Goal: Use online tool/utility: Utilize a website feature to perform a specific function

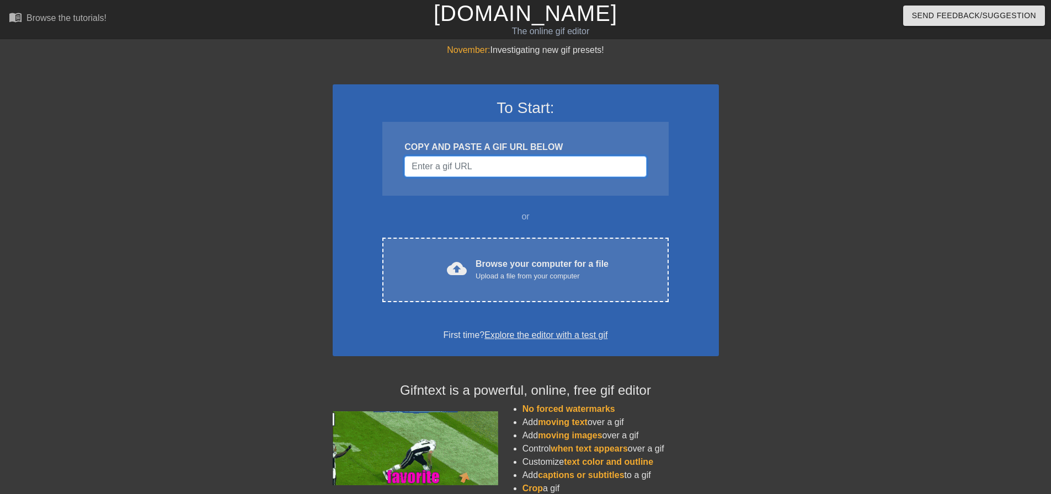
click at [482, 172] on input "Username" at bounding box center [526, 166] width 242 height 21
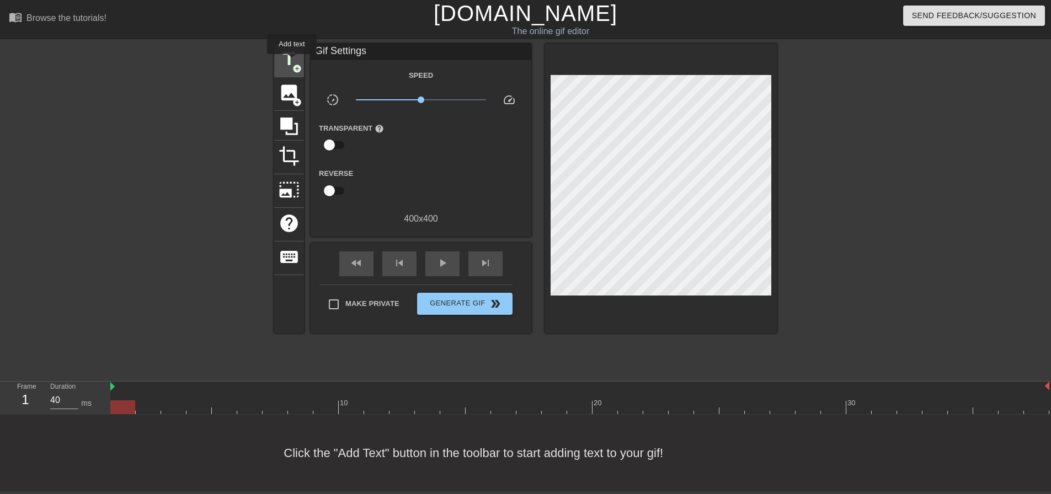
click at [291, 62] on span "title" at bounding box center [289, 59] width 21 height 21
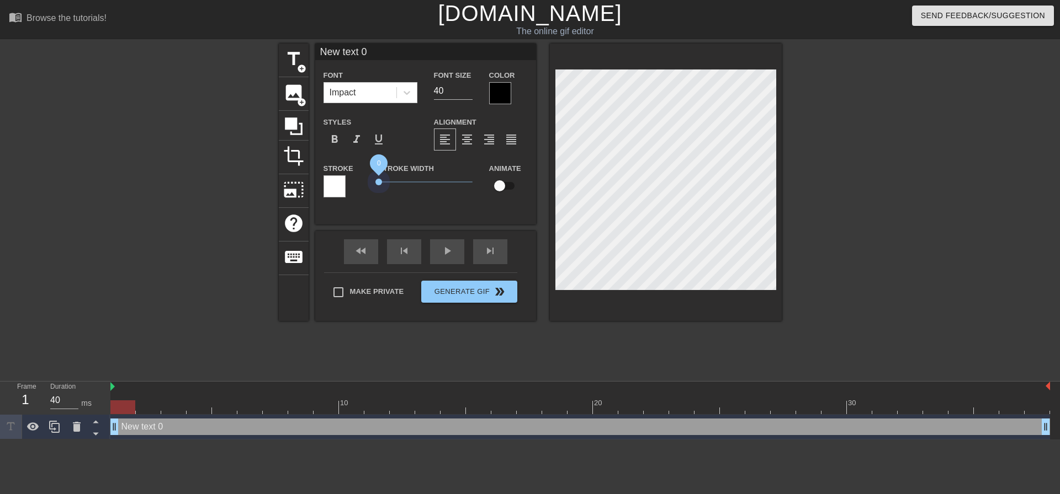
drag, startPoint x: 399, startPoint y: 182, endPoint x: 360, endPoint y: 175, distance: 39.2
click at [350, 185] on div "Stroke Stroke Width 0 Animate" at bounding box center [425, 185] width 221 height 46
click at [501, 90] on div at bounding box center [500, 93] width 22 height 22
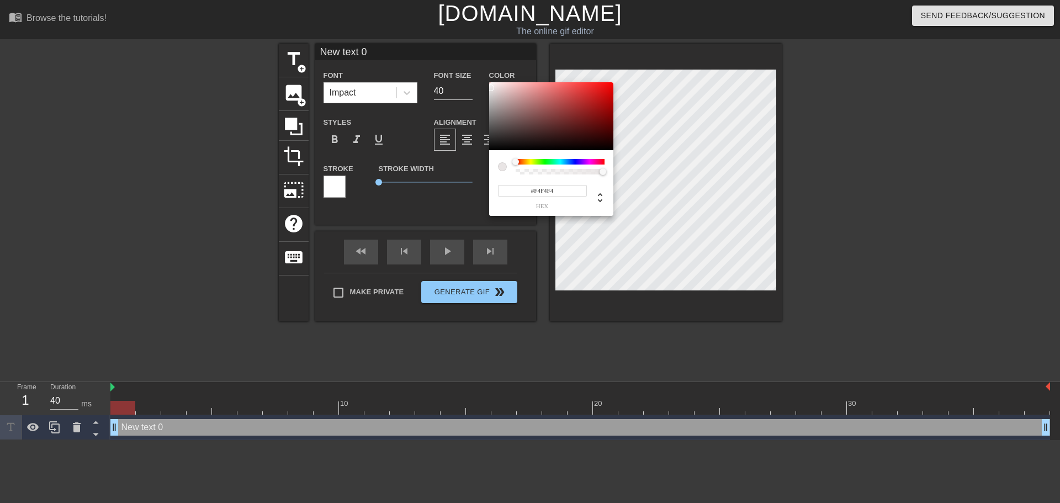
type input "#FCFCFC"
drag, startPoint x: 520, startPoint y: 132, endPoint x: 486, endPoint y: 83, distance: 60.3
click at [486, 83] on div "#FCFCFC hex" at bounding box center [530, 251] width 1060 height 503
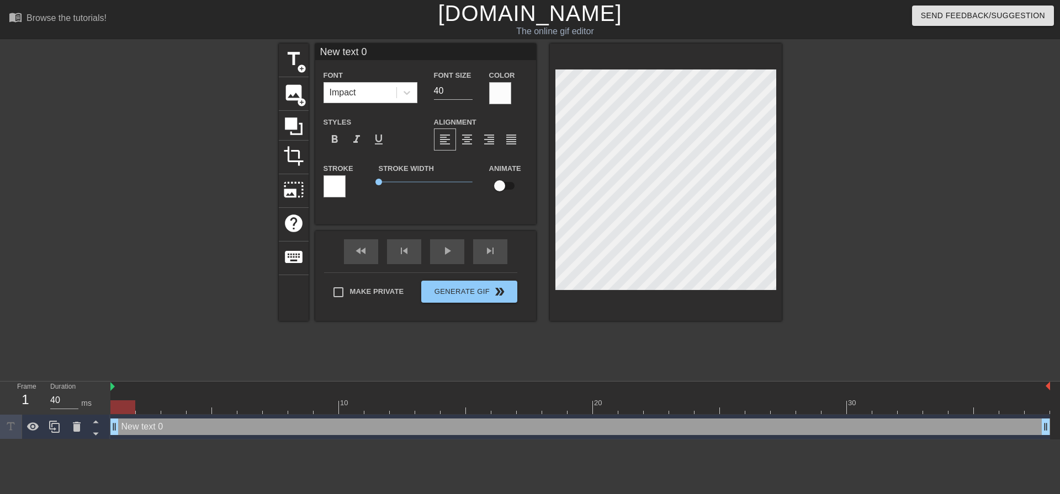
scroll to position [1, 3]
type input "R"
type textarea "R"
type input "Ra"
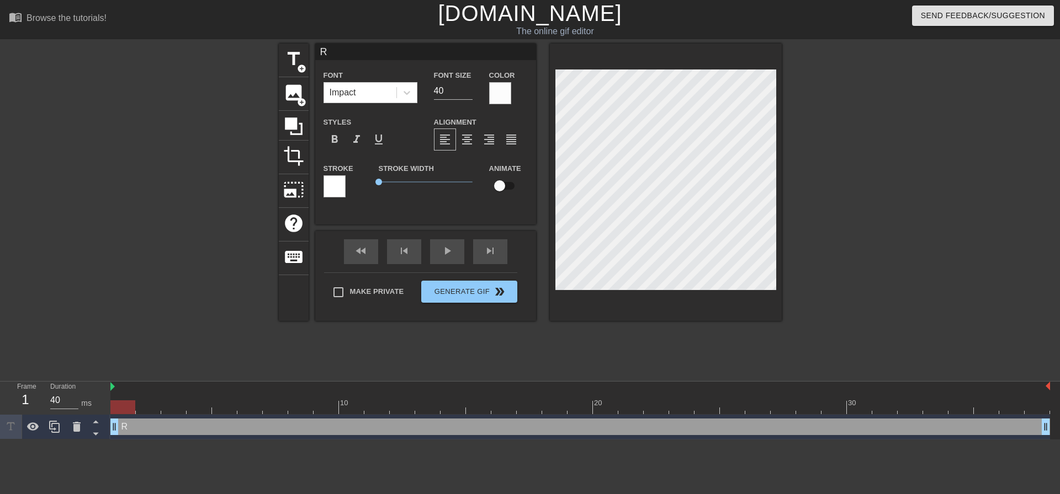
type textarea "Ra"
type input "Raa"
type textarea "Raa"
type input "Raaa"
type textarea "Raaa"
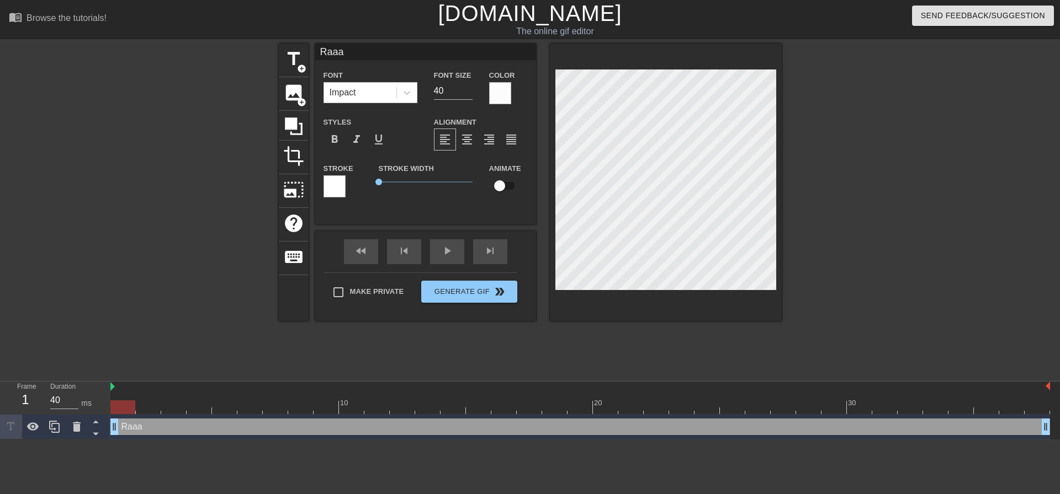
type input "Raaaa"
type textarea "Raaaa"
type input "Raaaaa"
type textarea "Raaaaa"
type input "Raaaaaa"
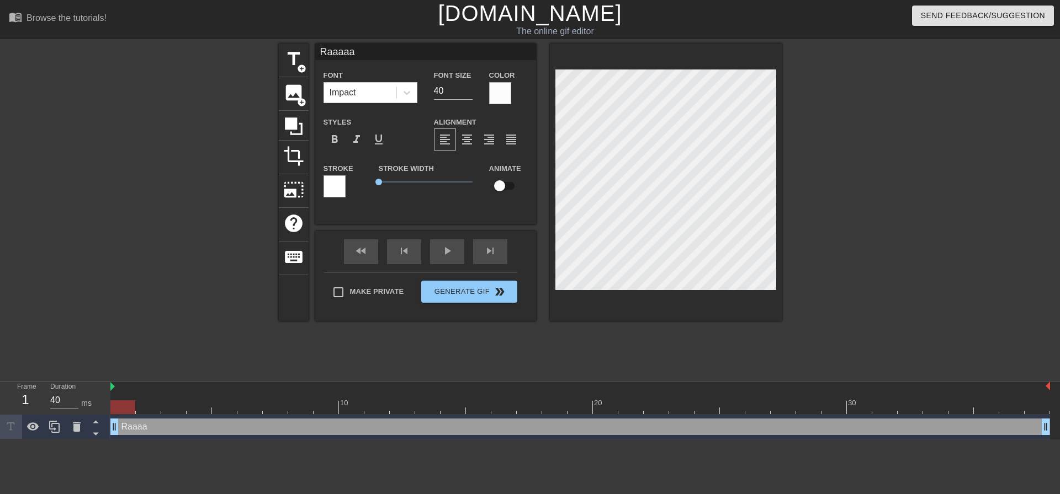
type textarea "Raaaaaa"
type input "Raaaaaaa"
type textarea "Raaaaaaa"
type input "Raaaaaaaa"
type textarea "Raaaaaaaa"
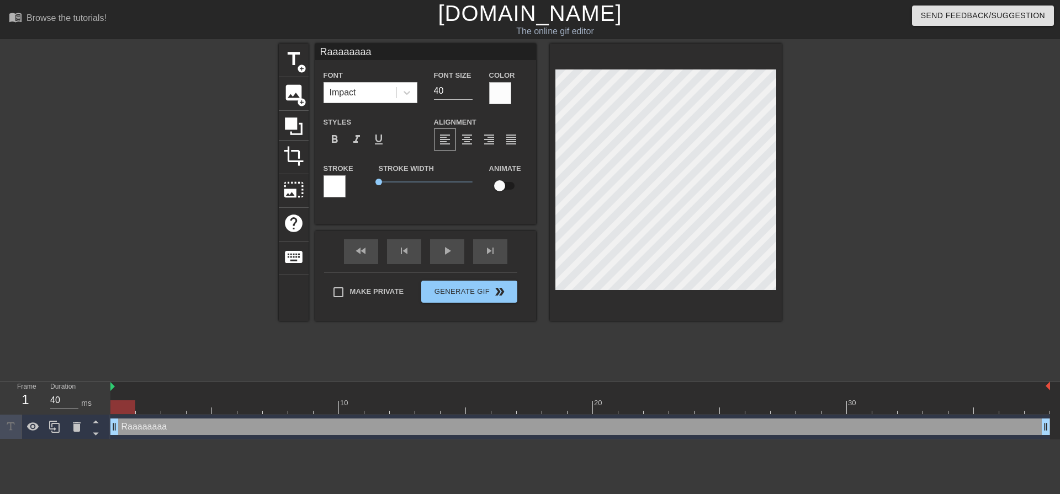
type input "Raaaaaaaaa"
type textarea "Raaaaaaaaa"
type input "Raaaaaaaaaa"
type textarea "Raaaaaaaaaa"
type input "Raaaaaaaaaaa"
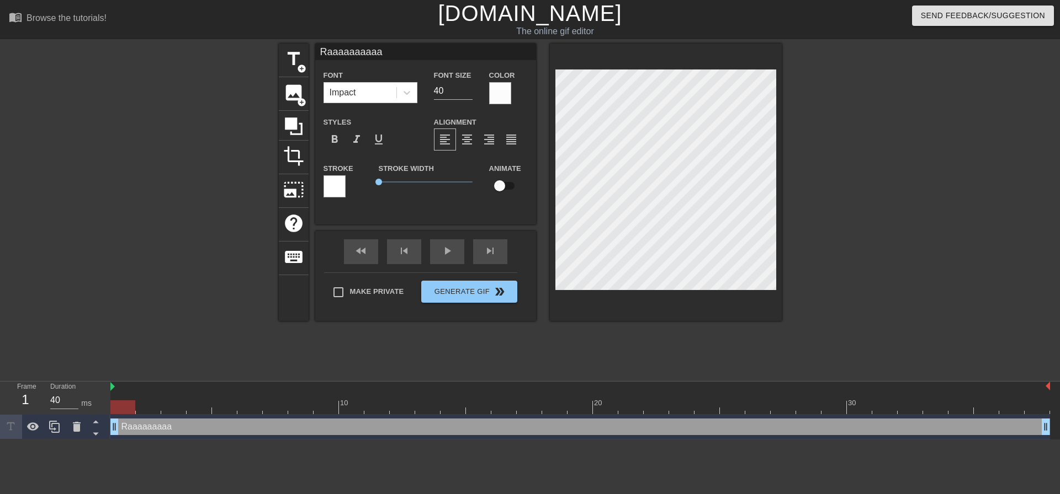
type textarea "Raaaaaaaaaaa"
type input "Raaaaaaaaaaaa"
type textarea "Raaaaaaaaaaaa"
type input "Raaaaaaaaaaaaa"
type textarea "Raaaaaaaaaaaaa"
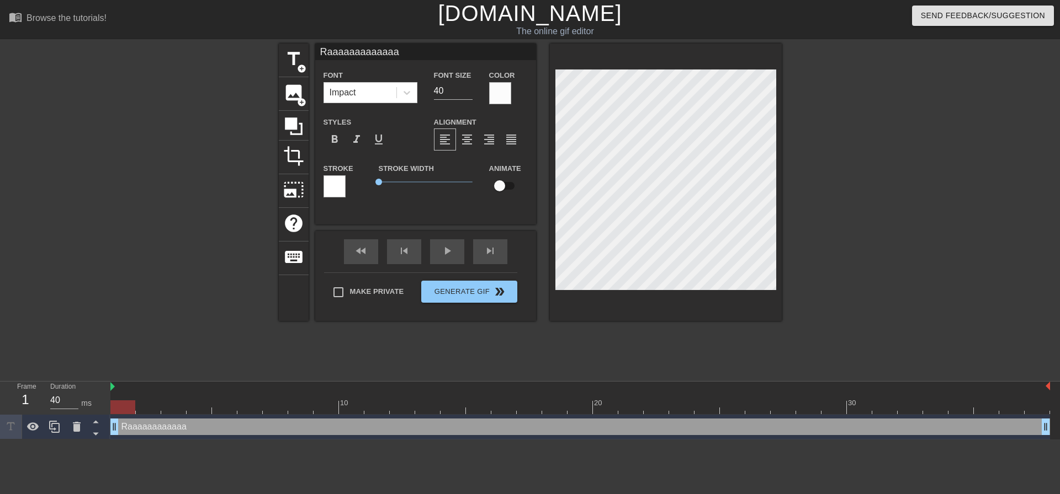
scroll to position [1, 4]
type input "Raaaaaaaaaaaaaa"
type textarea "Raaaaaaaaaaaaaa"
click at [507, 182] on input "checkbox" at bounding box center [499, 185] width 63 height 21
checkbox input "true"
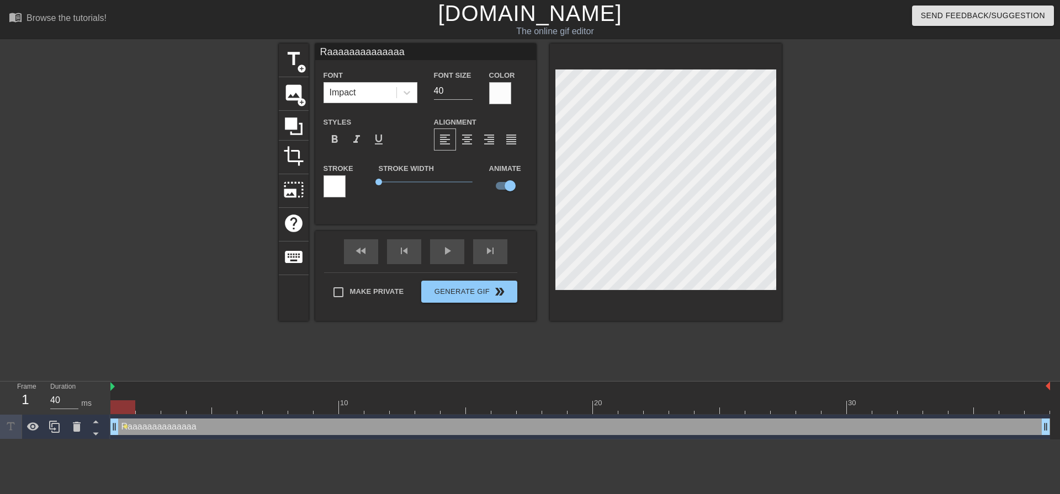
type input "Raaaaaaaaaaaaaa"
type textarea "Raaaaa aaaaaaaaa"
drag, startPoint x: 451, startPoint y: 91, endPoint x: 442, endPoint y: 91, distance: 8.8
click at [442, 91] on input "40" at bounding box center [453, 91] width 39 height 18
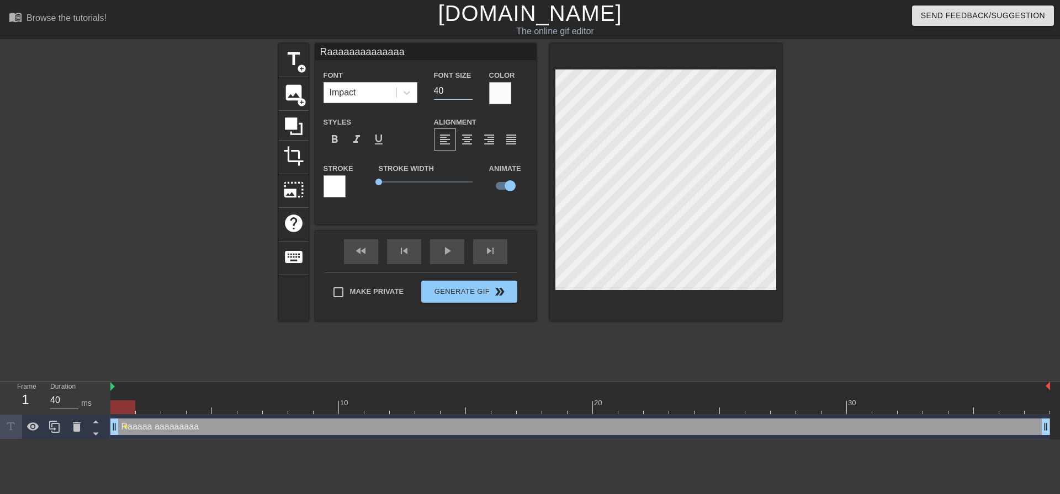
type input "Raaaaaaaaaaaaaa"
type input "39"
click at [467, 95] on input "39" at bounding box center [453, 91] width 39 height 18
type input "Raaaaaaaaaaaaaa"
type input "38"
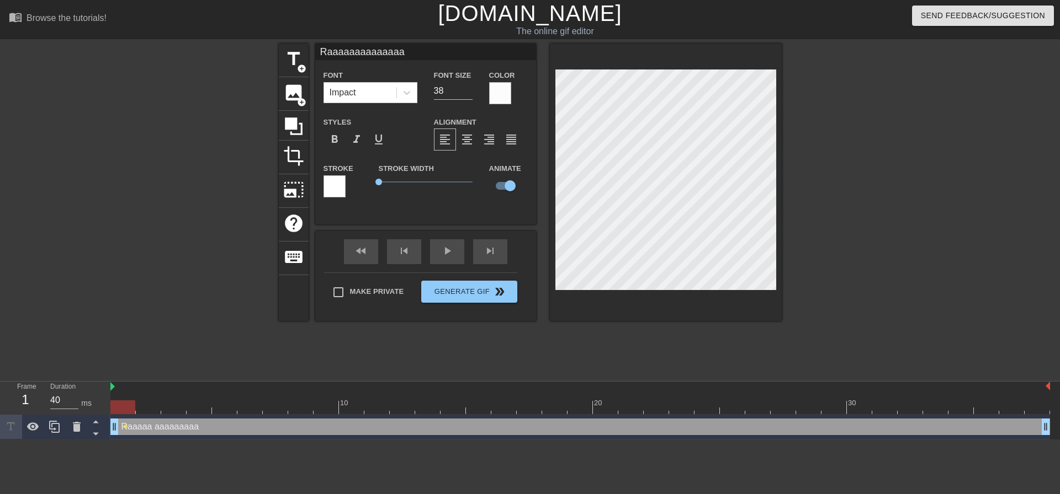
click at [467, 95] on input "38" at bounding box center [453, 91] width 39 height 18
type input "Raaaaaaaaaaaaaa"
type input "37"
type input "Raaaaaaaaaaaaaa"
type input "36"
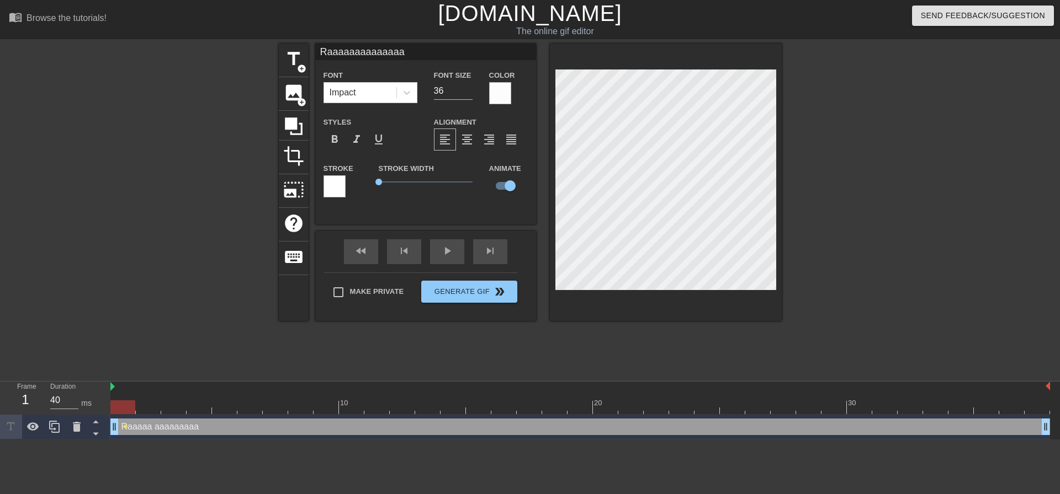
type input "Raaaaaaaaaaaaaa"
type input "35"
type input "Raaaaaaaaaaaaaa"
type input "34"
type input "Raaaaaaaaaaaaaa"
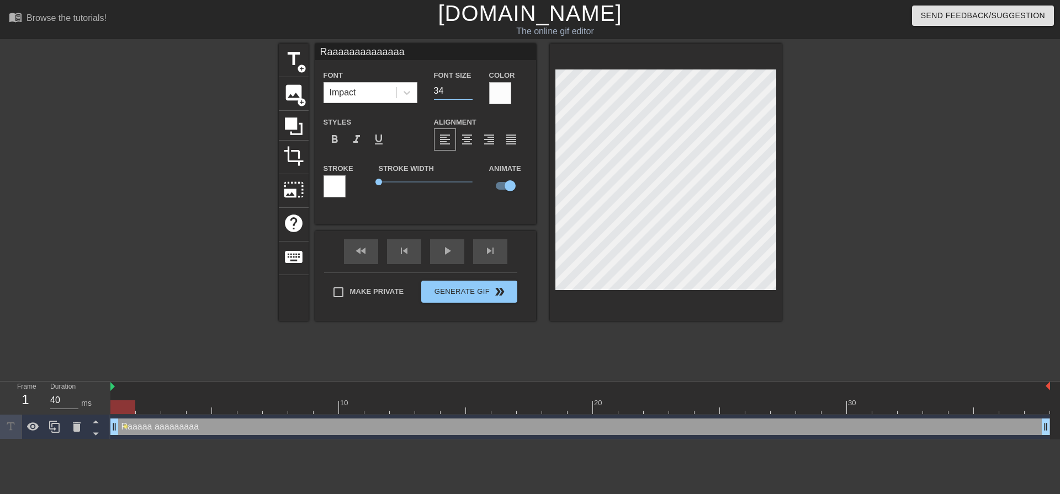
type input "33"
type input "Raaaaaaaaaaaaaa"
type input "32"
type input "Raaaaaaaaaaaaaa"
type input "31"
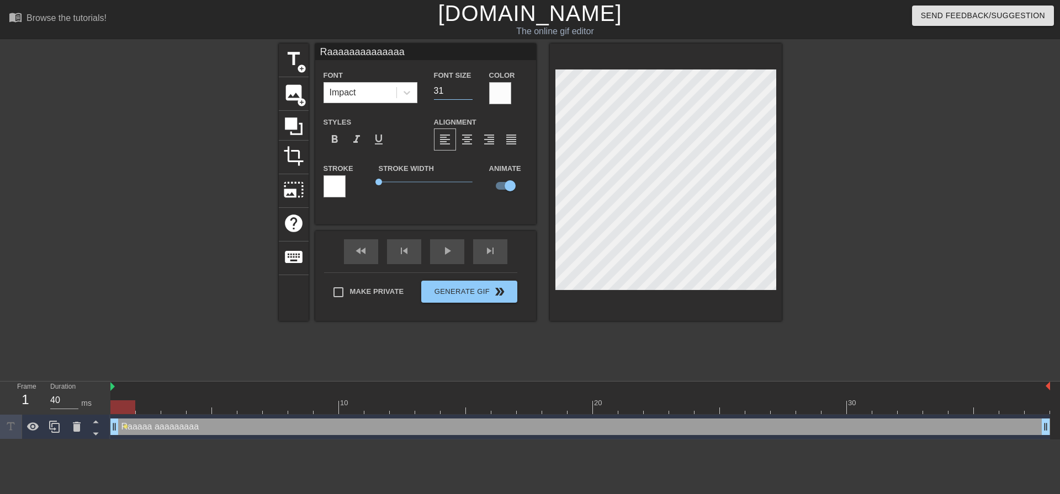
type input "Raaaaaaaaaaaaaa"
type input "30"
type input "Raaaaaaaaaaaaaa"
type input "29"
type input "Raaaaaaaaaaaaaa"
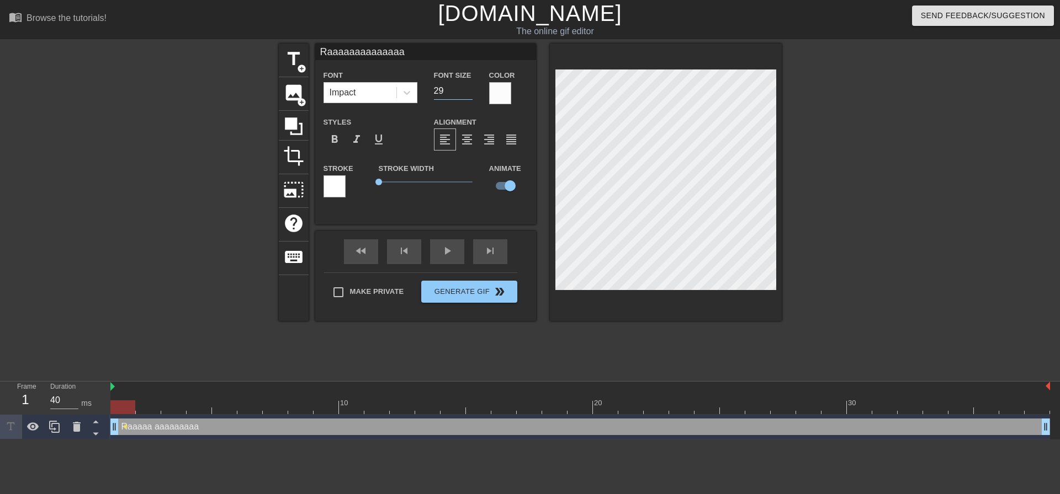
type input "28"
type input "Raaaaaaaaaaaaaa"
type input "27"
type input "Raaaaaaaaaaaaaa"
type input "26"
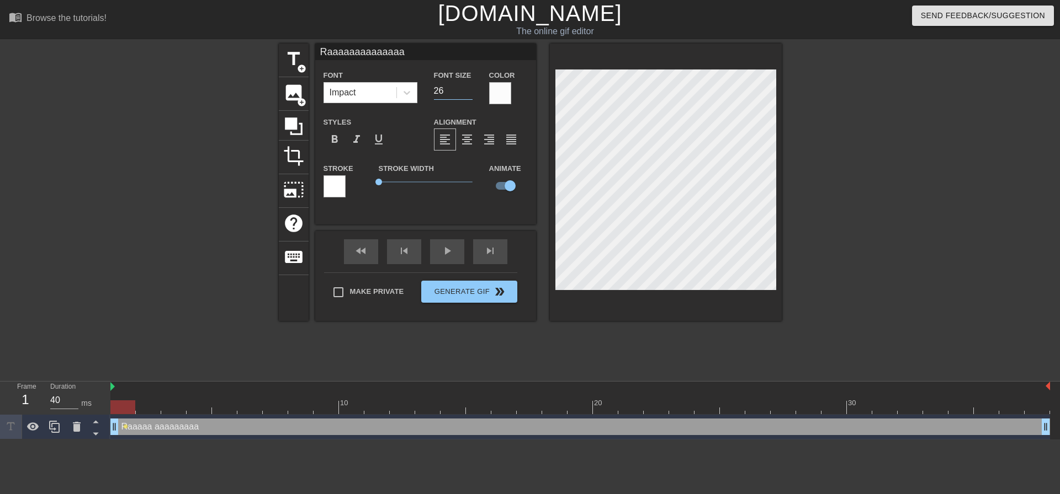
type input "Raaaaaaaaaaaaaa"
type input "25"
type input "Raaaaaaaaaaaaaa"
type input "24"
type input "Raaaaaaaaaaaaaa"
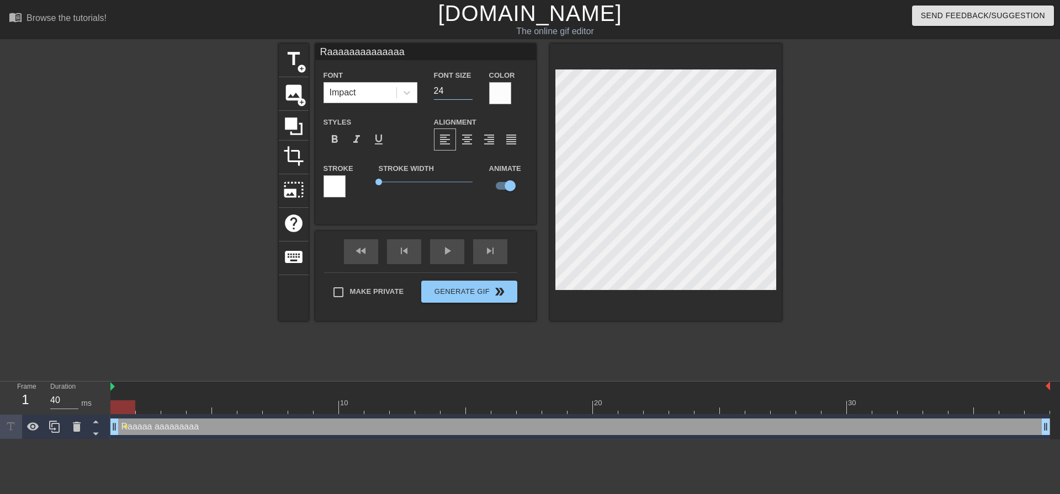
type input "23"
type input "Raaaaaaaaaaaaaa"
type input "22"
type input "Raaaaaaaaaaaaaa"
type input "21"
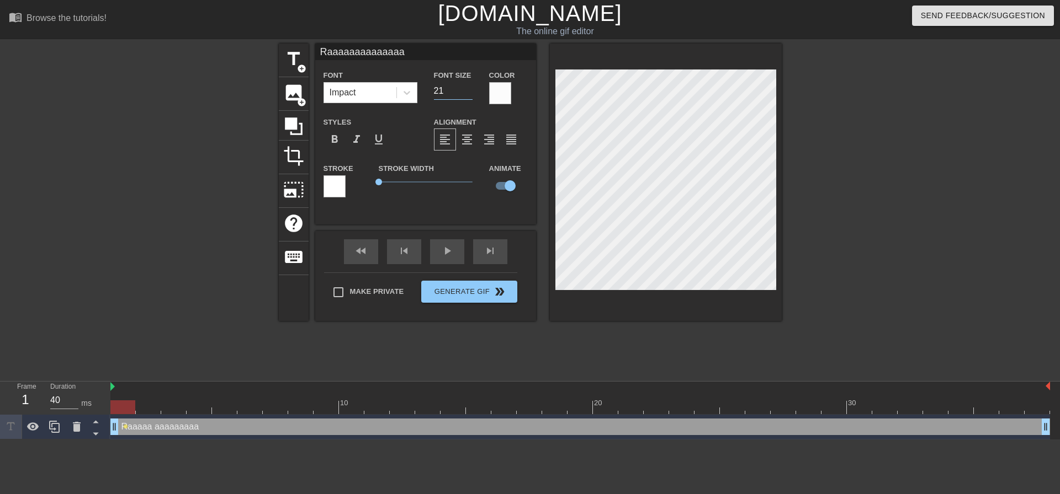
click at [467, 95] on input "21" at bounding box center [453, 91] width 39 height 18
type input "Raaaaaaaaaaaaaaa"
type textarea "Raaaaaa aaaaaaaaa"
type input "Raaaaaaaaaaaaaaaa"
type textarea "Raaaaaaa aaaaaaaaa"
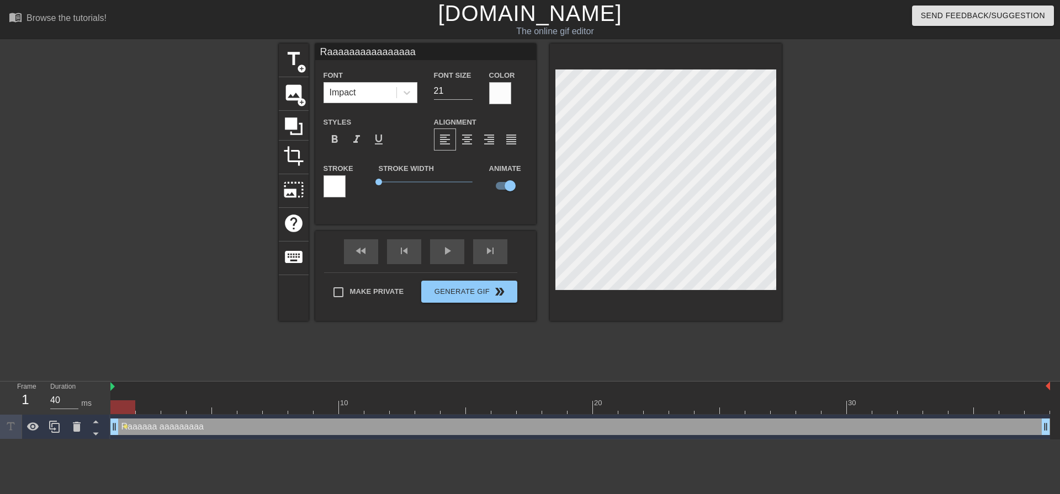
type input "Raaaaaaaaaaaaaaaaa"
type textarea "Raaaaaaaa aaaaaaaaa"
type input "Raaaaaaaaaaaaaaaaaa"
type textarea "Raaaaaaaaa aaaaaaaaa"
type input "Raaaaaaaaaaaaaaaaaaa"
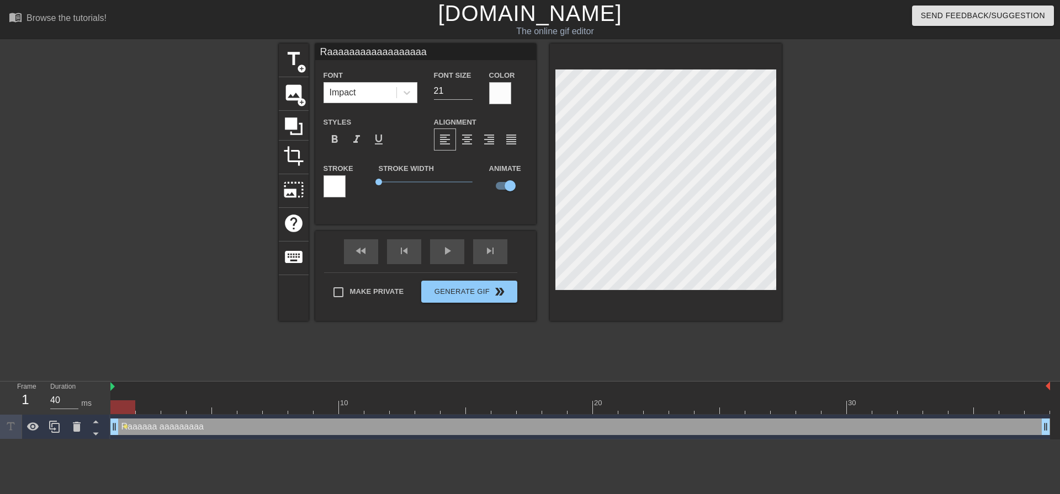
type textarea "Raaaaaaaaaa aaaaaaaaa"
type input "Raaaaaaaaaaaaaaaaaaaa"
type textarea "Raaaaaaaaaaa aaaaaaaaa"
type input "Raaaaaaaaaaaaaaaaaaaaa"
type textarea "Raaaaaaaaaaaa aaaaaaaaa"
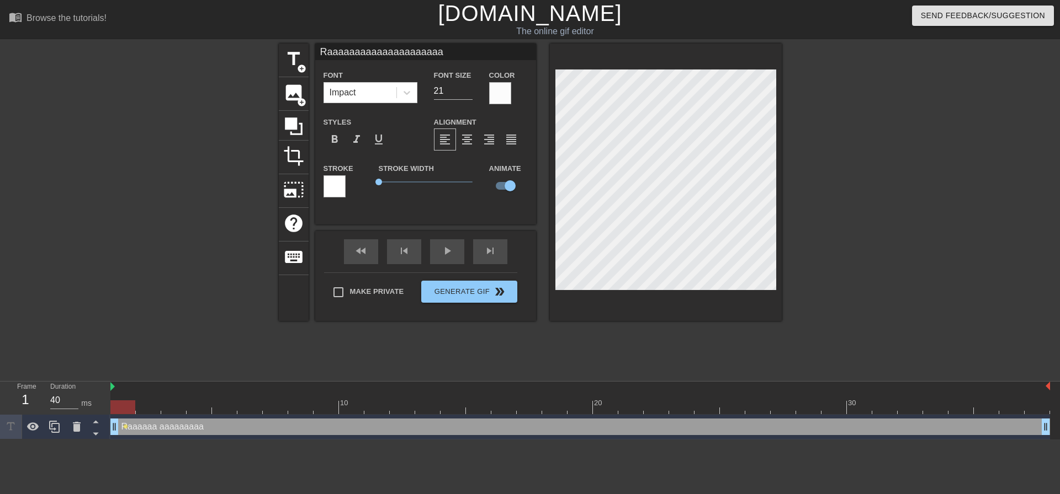
type input "Raaaaaaaaaaaaaaaaaaaaaa"
type textarea "Raaaaaaaaaaaaa aaaaaaaaa"
type input "Raaaaaaaaaaaaaaaaaaaaaaa"
type textarea "Raaaaaaaaaaaaaa aaaaaaaaa"
type input "Raaaaaaaaaaaaaaaaaaaaaaaa"
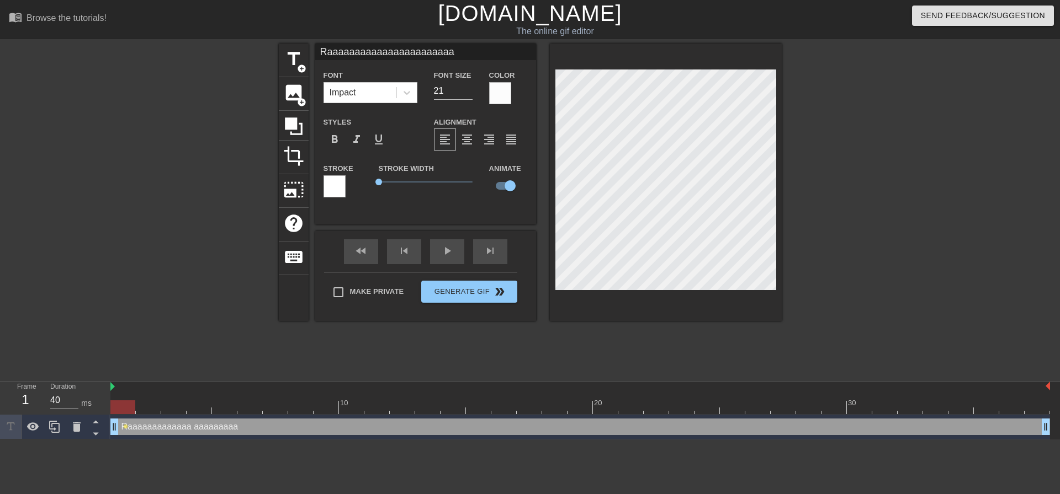
type textarea "Raaaaaaaaaaaaaaa aaaaaaaaa"
type input "Raaaaaaaaaaaaaaaaaaaaaaaaa"
type textarea "Raaaaaaaaaaaaaaaa aaaaaaaaa"
type input "Raaaaaaaaaaaaaaaaaaaaaaaaaa"
type textarea "Raaaaaaaaaaaaaaaaa aaaaaaaaa"
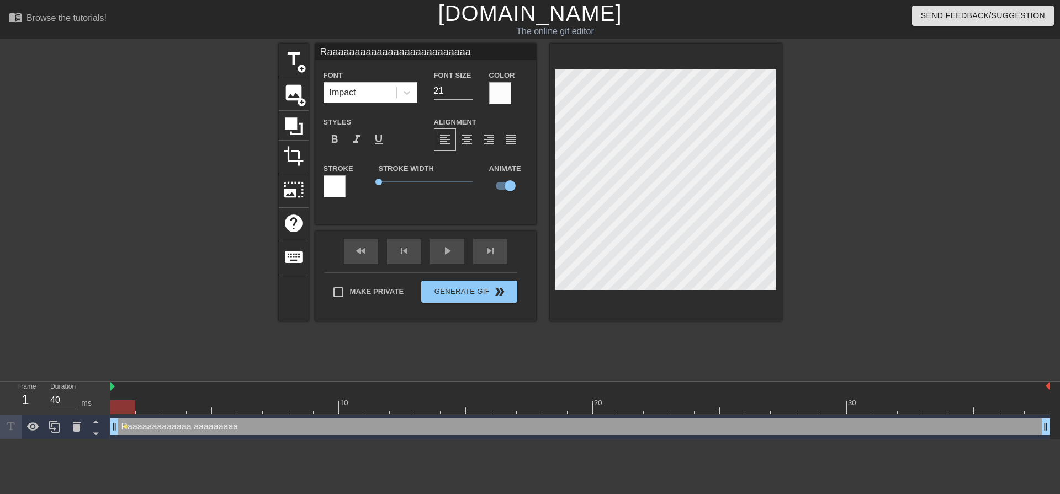
type input "Raaaaaaaaaaaaaaaaaaaaaaaaaaa"
type textarea "Raaaaaaaaaaaaaaaaaa aaaaaaaaa"
type input "Raaaaaaaaaaaaaaaaaaaaaaaaaaaa"
type textarea "Raaaaaaaaaaaaaaaaaaa aaaaaaaaa"
type input "Raaaaaaaaaaaaaaaaaaaaaaaaaaaaa"
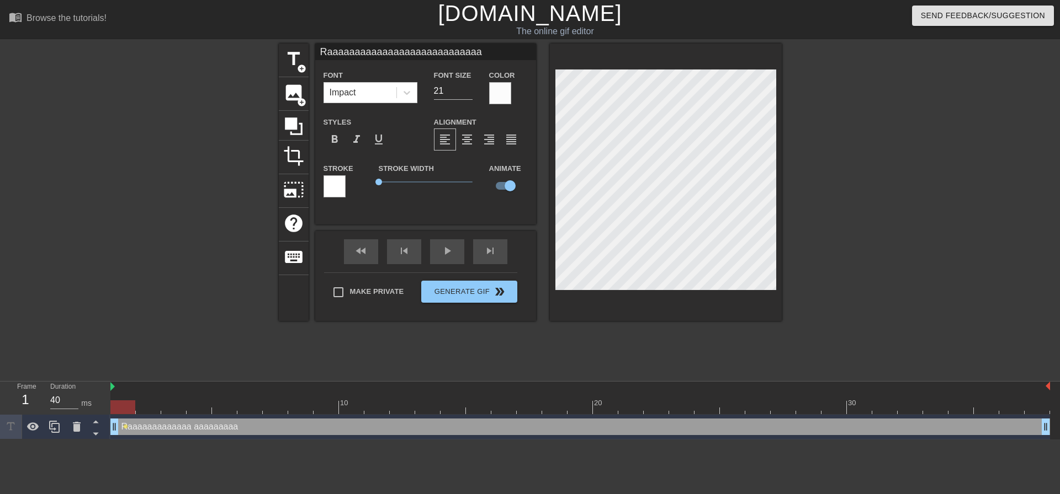
type textarea "Raaaaaaaaaaaaaaaaaaaa aaaaaaaaa"
type input "Raaaaaaaaaaaaaaaaaaaaaaaaaaaaaa"
type textarea "Raaaaaaaaaaaaaaaaaaaaa aaaaaaaaa"
type input "Raaaaaaaaaaaaaaaaaaaaaaaaaaaaaaa"
type textarea "Raaaaaaaaaaaaaaaaaaaaaa aaaaaaaaa"
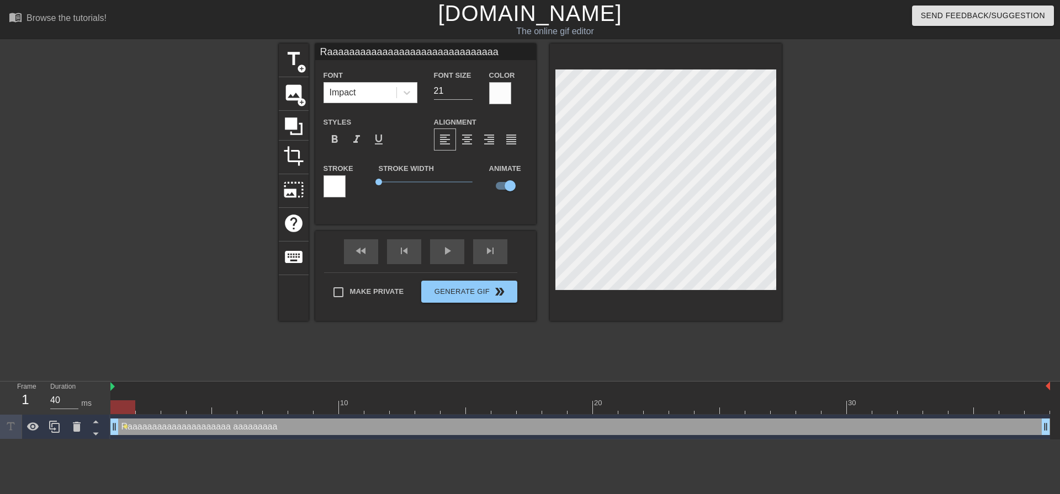
type input "Raaaaaaaaaaaaaaaaaaaaaaaaaaaaaaaa"
type textarea "Raaaaaaaaaaaaaaaaaaaaaaa aaaaaaaaa"
type input "Raaaaaaaaaaaaaaaaaaaaaaaaaaaaaaaaa"
type textarea "Raaaaaaaaaaaaaaaaaaaaaaaa aaaaaaaaa"
type input "Raaaaaaaaaaaaaaaaaaaaaaaaaaaaaaaaaa"
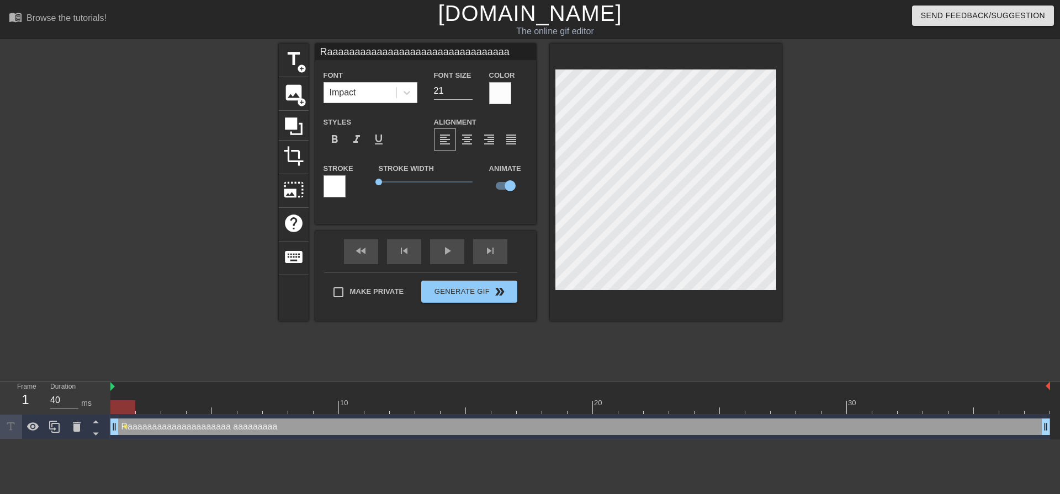
type textarea "Raaaaaaaaaaaaaaaaaaaaaaaaa aaaaaaaaa"
type input "Raaaaaaaaaaaaaaaaaaaaaaaaaaaaaaaaaaa"
type textarea "Raaaaaaaaaaaaaaaaaaaaaaaaaa aaaaaaaaa"
type input "Raaaaaaaaaaaaaaaaaaaaaaaaaaaaaaaaaaaa"
type textarea "Raaaaaaaaaaaaaaaaaaaaaaaaaaa aaaaaaaaa"
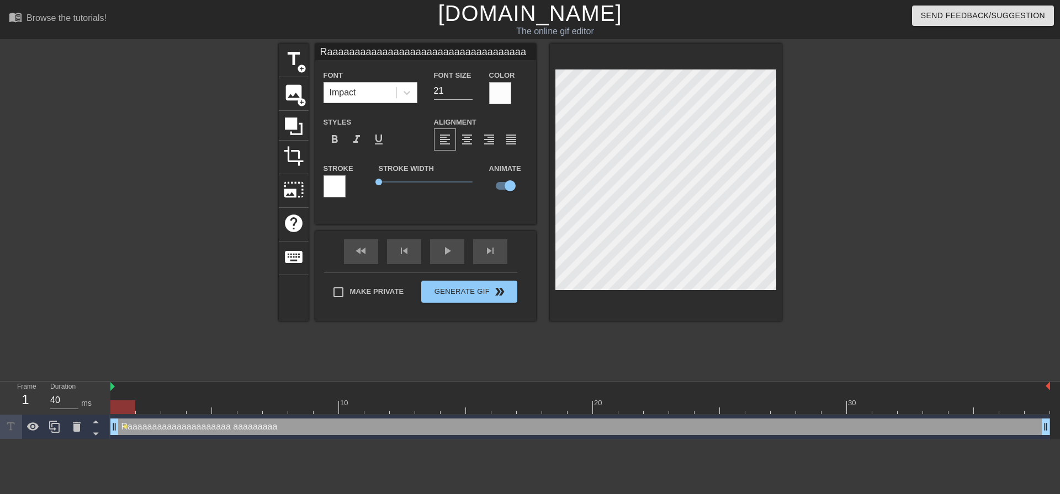
type input "Raaaaaaaaaaaaaaaaaaaaaaaaaaaaaaaaaaaaa"
type textarea "Raaaaaaaaaaaaaaaaaaaaaaaaaaaa aaaaaaaaa"
type input "Raaaaaaaaaaaaaaaaaaaaaaaaaaaaaaaaaaaaaa"
type textarea "Raaaaaaaaaaaaaaaaaaaaaaaaaaaaa aaaaaaaaa"
type input "Raaaaaaaaaaaaaaaaaaaaaaaaaaaaaaaaaaaaaaa"
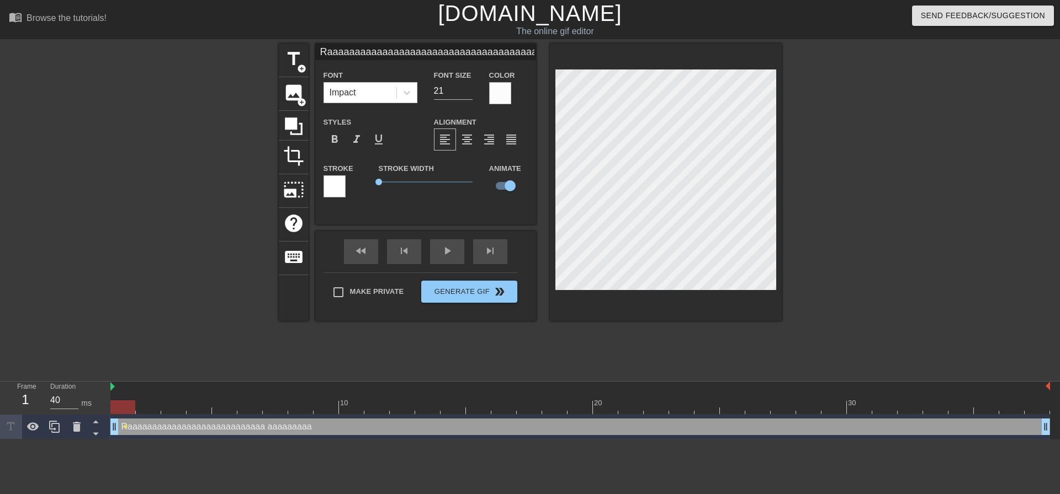
type textarea "Raaaaaaaaaaaaaaaaaaaaaaaaaaaaaa aaaaaaaaa"
type input "Raaaaaaaaaaaaaaaaaaaaaaaaaaaaaaaaaaaaaaaa"
type textarea "Raaaaaaaaaaaaaaaaaaaaaaaaaaaaaaa aaaaaaaaa"
type input "Raaaaaaaaaaaaaaaaaaaaaaaaaaaaaaaaaaaaaaaaa"
type textarea "Raaaaaaaaaaaaaaaaaaaaaaaaaaaaaaaa aaaaaaaaa"
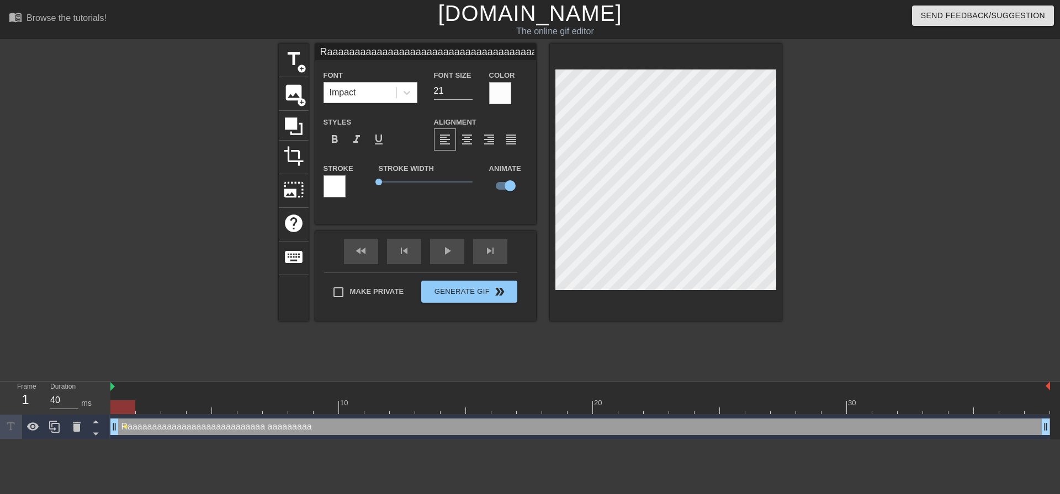
type input "Raaaaaaaaaaaaaaaaaaaaaaaaaaaaaaaaaaaaaaaaaa"
type textarea "Raaaaaaaaaaaaaaaaaaaaaaaaaaaaaaaaa aaaaaaaaa"
type input "Raaaaaaaaaaaaaaaaaaaaaaaaaaaaaaaaaaaaaaaaaa"
type textarea "Raaaaaaaaaaa aaaaaaaaaaaaaaaaaaaaaa aaaaaaaaa"
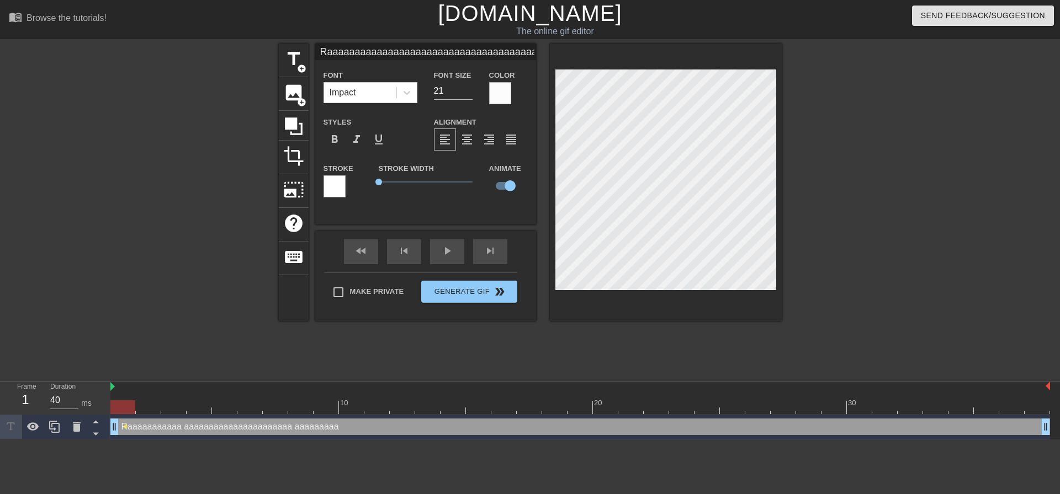
type input "Raaaaaaaaaaaaaaaaaaaaaaaaaaaaaaaaaaaaaaaaaa"
type textarea "Raaaaaaaaaaa aaaaaaaaaaaa aaaaaaaaaa aaaaaaaaa"
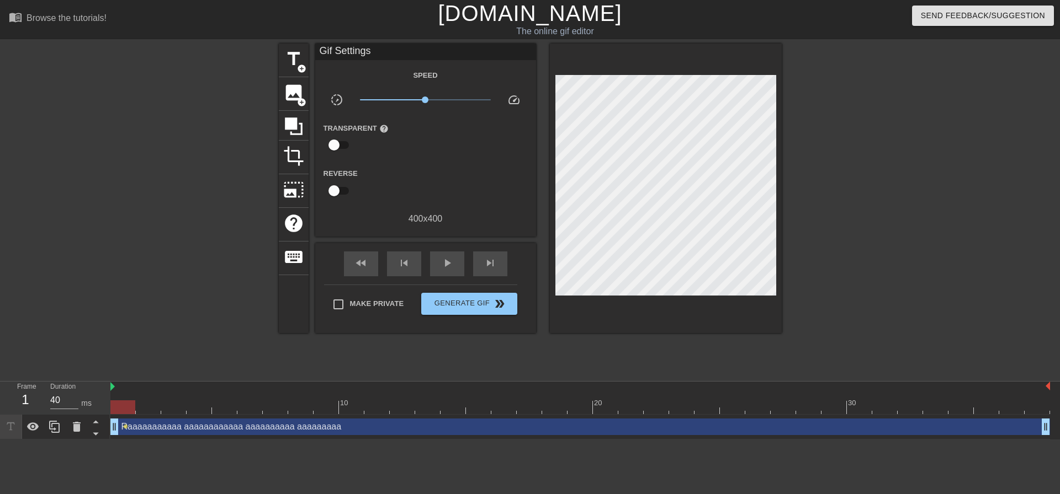
click at [855, 116] on div at bounding box center [878, 209] width 166 height 331
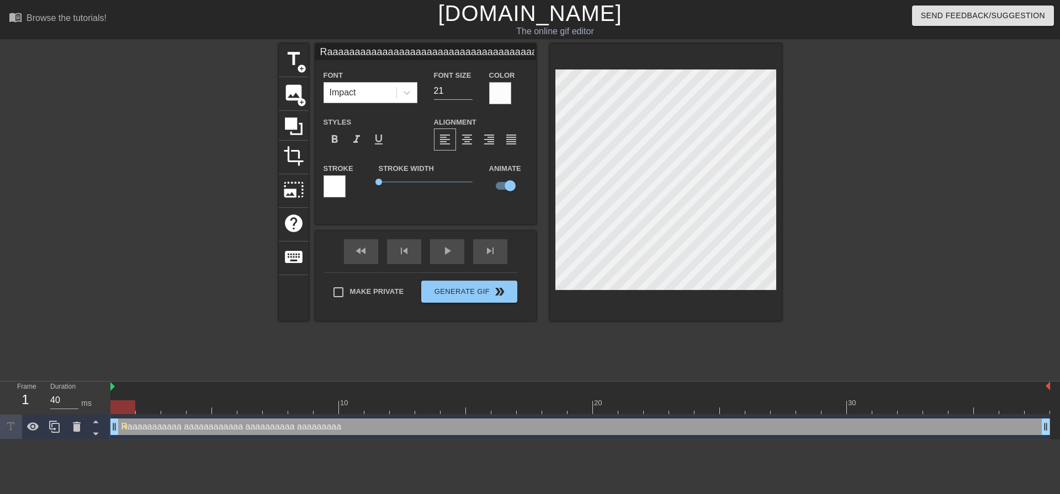
scroll to position [4, 3]
type input "Raaaaaaaaaaaaaaaaaaaaaaa"
type textarea "Raaaaaaaaaaa aaaaaaaaaaaa"
type input "Raaaaaaaaaaaaaaaaaaaaaaa"
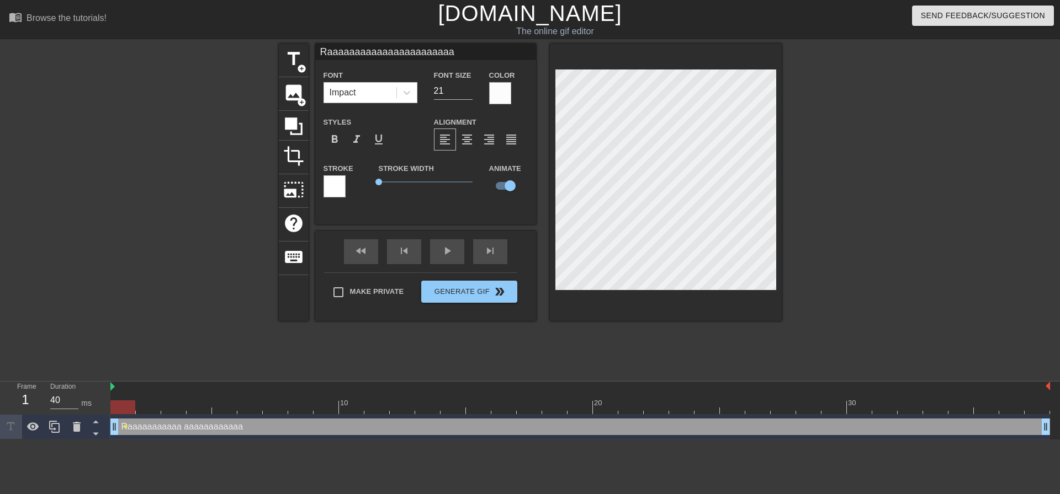
type textarea "Raaaaaaaaaaa aaaaaaaaaaaa"
type input "Raaaaaaaaaaaaaaaaaaaaaa"
type textarea "Raaaaaaaaaaa aaaaaaaaaaa"
type input "Raaaaaaaaaaaaaaaaaaaaaaf"
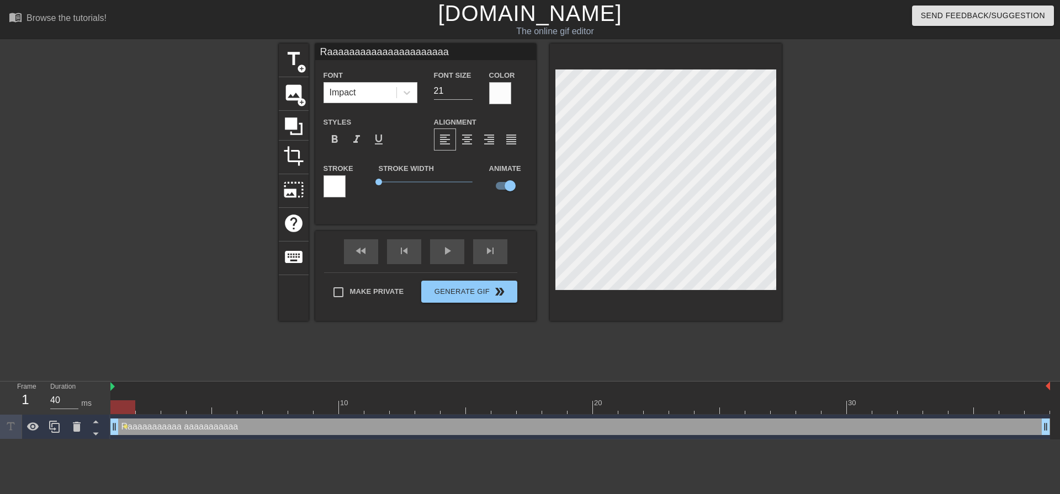
type textarea "Raaaaaaaaaaa aaaaaaaaaaaf"
click at [862, 145] on div at bounding box center [878, 209] width 166 height 331
type input "Raaaaaaaaaaaaaaaaaaaaaaaf"
type textarea "Raaaaaaaaaaaa aaaaaaaaaaaf"
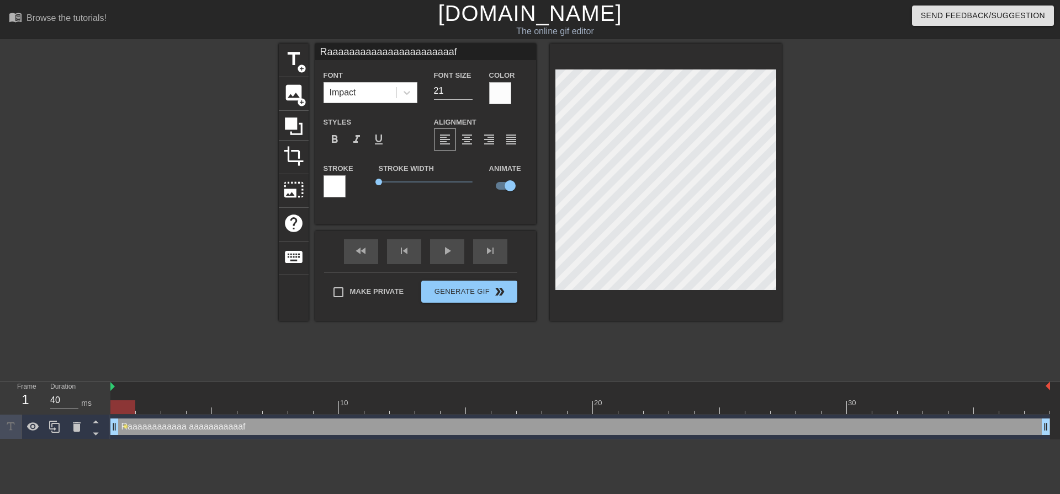
type input "Raaaaaaaaaaaaaaaaaaaaaaaaf"
type textarea "Raaaaaaaaaaaaa aaaaaaaaaaaf"
type input "Raaaaaaaaaaaaaaaaaaaaaaaaaf"
type textarea "Raaaaaaaaaaaaaa aaaaaaaaaaaf"
click at [881, 111] on div at bounding box center [878, 209] width 166 height 331
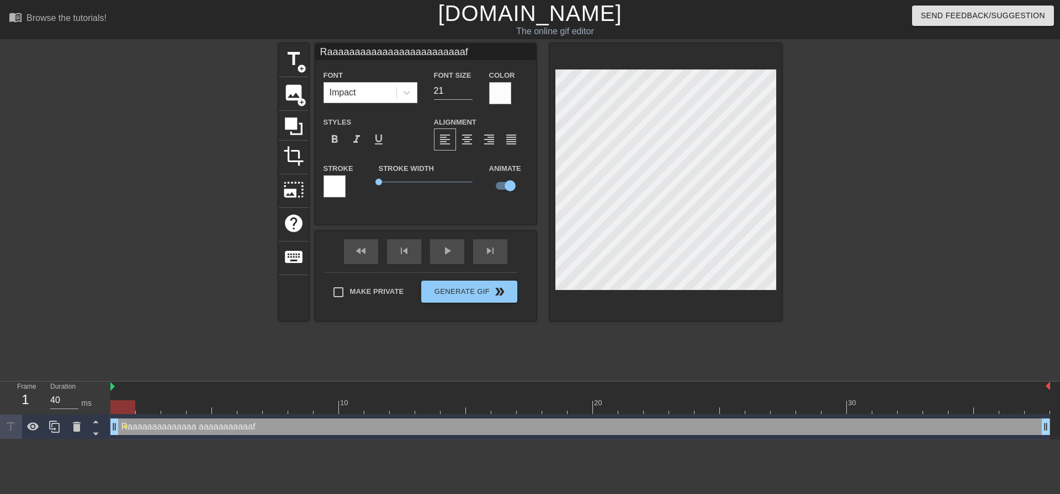
scroll to position [2, 3]
type input "Raaaaaaaaaaaaaaaaaaaaaaaaaf."
type textarea "Raaaaaaaaaaaaaa aaaaaaaaaaaf."
type input "Raaaaaaaaaaaaaaaaaaaaaaaaaf.."
type textarea "Raaaaaaaaaaaaaa aaaaaaaaaaaf.."
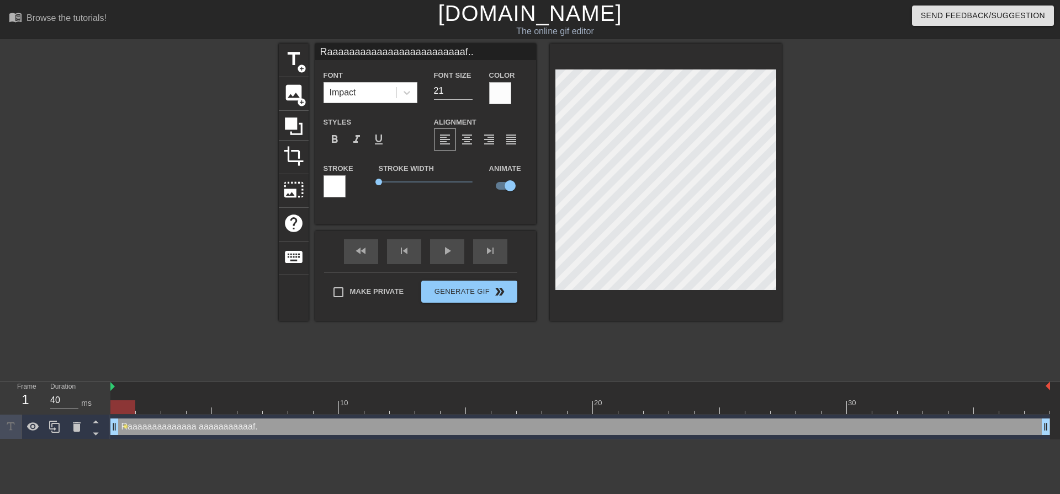
type input "Raaaaaaaaaaaaaaaaaaaaaaaaaf..."
type textarea "Raaaaaaaaaaaaaa aaaaaaaaaaaf..."
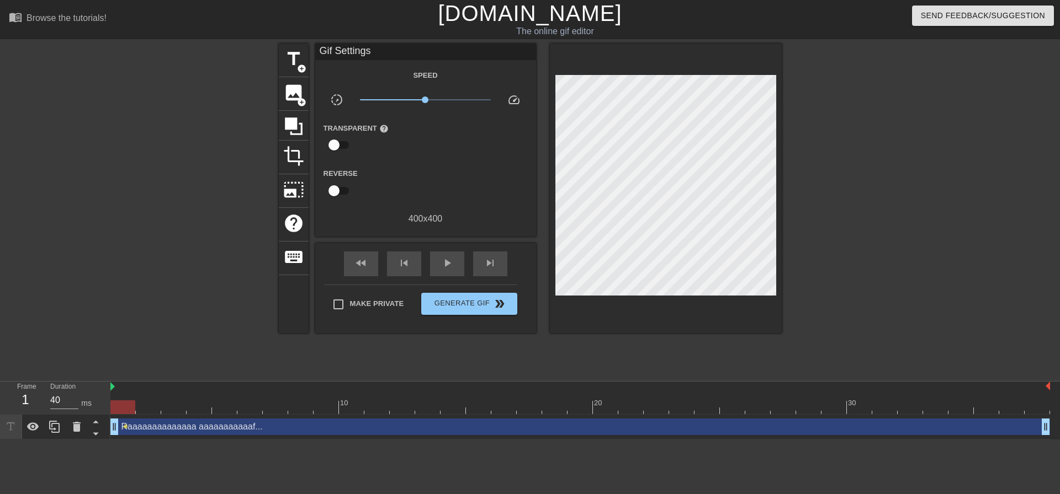
click at [854, 122] on div at bounding box center [878, 209] width 166 height 331
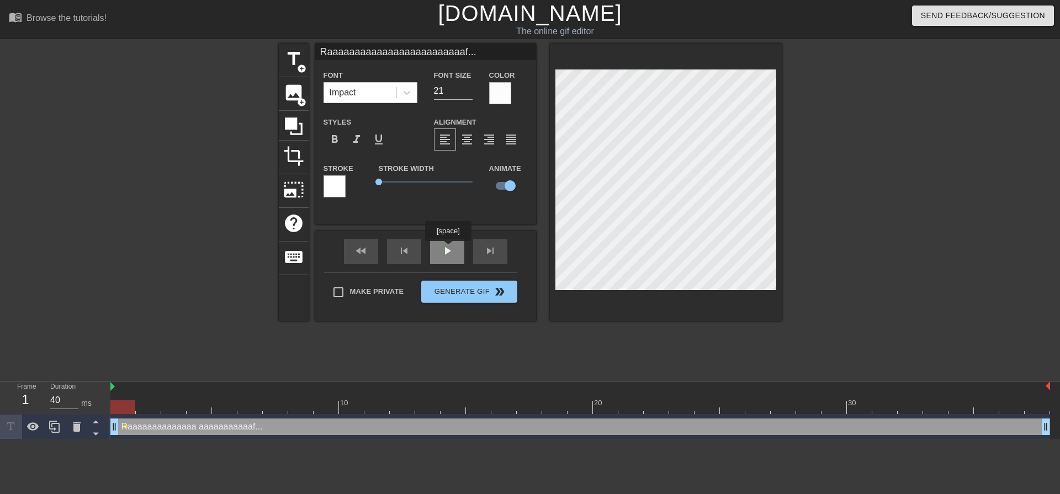
click at [448, 249] on div "fast_rewind skip_previous play_arrow skip_next" at bounding box center [426, 251] width 180 height 41
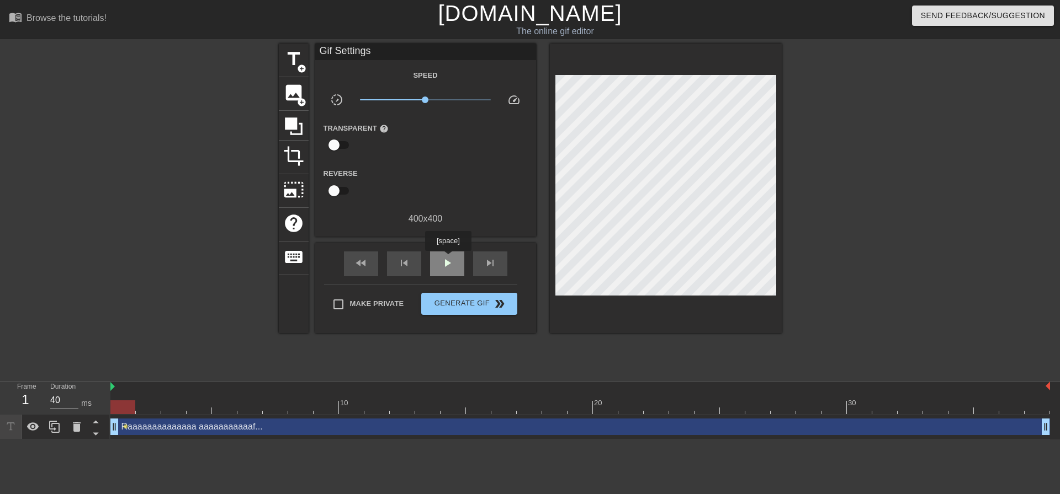
click at [448, 259] on span "play_arrow" at bounding box center [446, 263] width 13 height 13
click at [437, 264] on div "pause" at bounding box center [447, 264] width 34 height 25
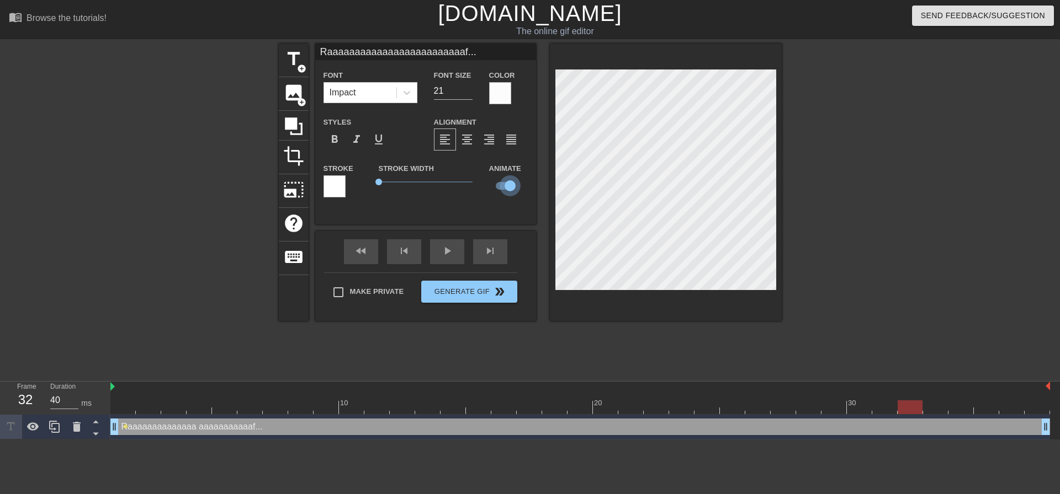
click at [510, 185] on input "checkbox" at bounding box center [509, 185] width 63 height 21
checkbox input "false"
type input "Raaaaaaaaaaaaaaaaaaaaaaaaaf..."
click at [505, 185] on input "checkbox" at bounding box center [499, 185] width 63 height 21
checkbox input "true"
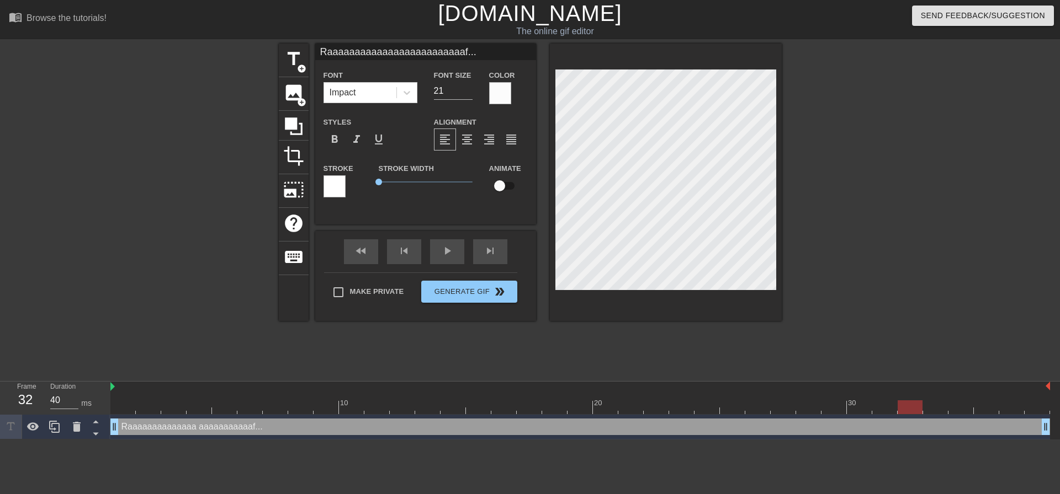
type input "Raaaaaaaaaaaaaaaaaaaaaaaaaf..."
click at [505, 185] on input "checkbox" at bounding box center [509, 185] width 63 height 21
checkbox input "false"
type input "Raaaaaaaaaaaaaaaaaaaaaaaaaf..."
click at [505, 180] on input "checkbox" at bounding box center [499, 185] width 63 height 21
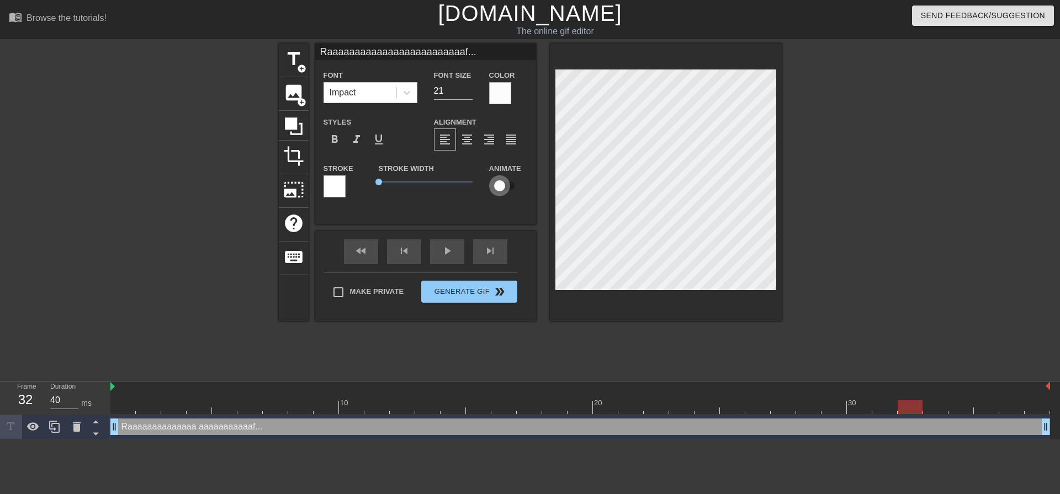
checkbox input "true"
type input "Raaaaaaaaaaaaaaaaaaaaaaaaaf..."
click at [456, 252] on div "play_arrow" at bounding box center [447, 252] width 34 height 25
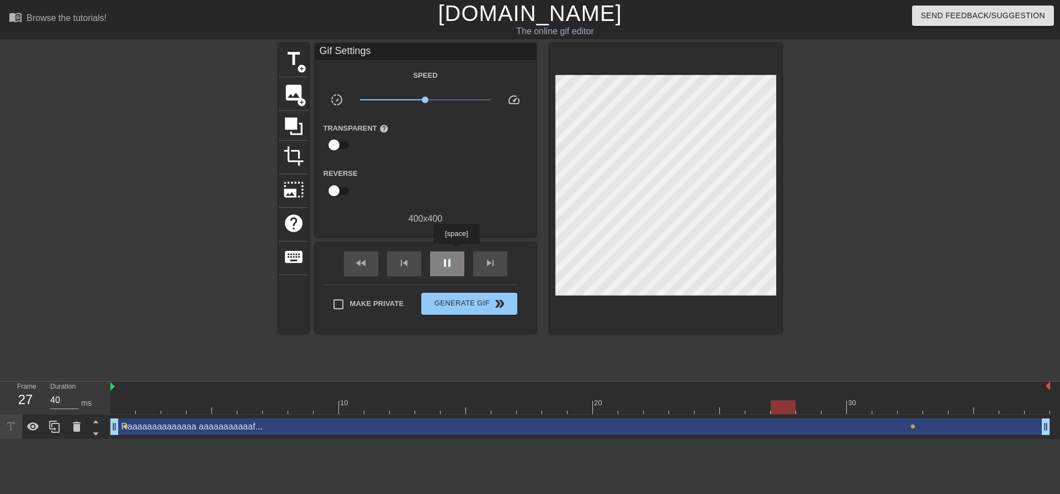
click at [456, 252] on div "pause" at bounding box center [447, 264] width 34 height 25
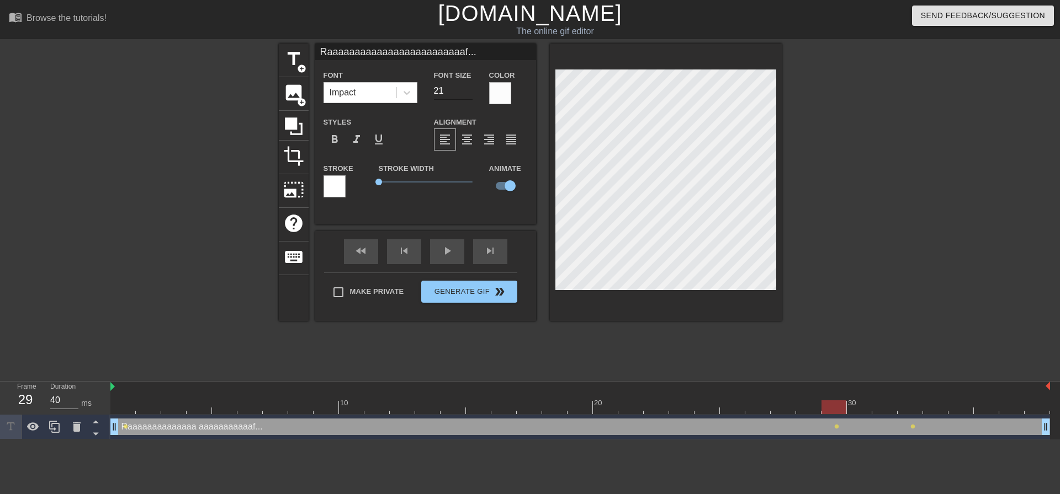
type input "Raaaaaaaaaaaaaaaaaaaaaaaaaf..."
type input "20"
click at [468, 93] on input "20" at bounding box center [453, 91] width 39 height 18
click at [923, 214] on div at bounding box center [878, 209] width 166 height 331
click at [470, 143] on span "format_align_center" at bounding box center [466, 139] width 13 height 13
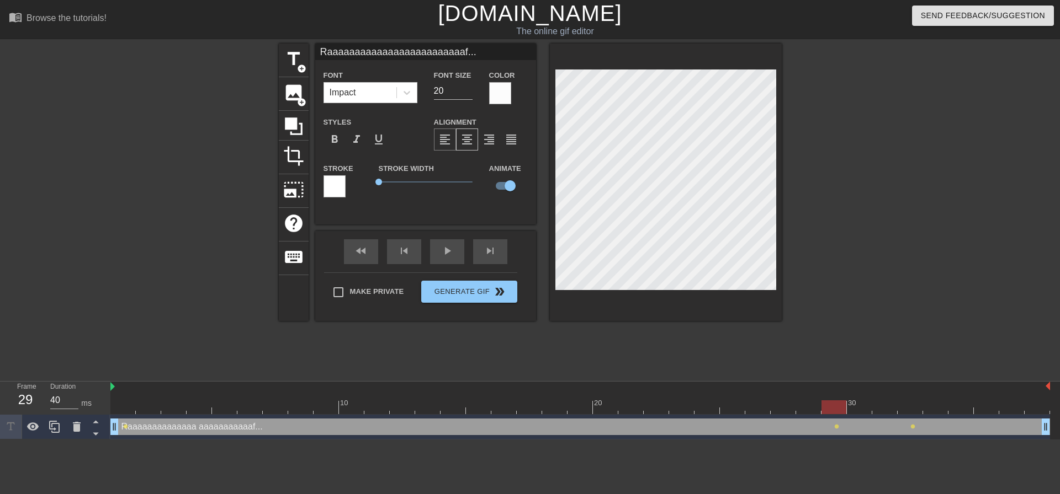
click at [441, 140] on span "format_align_left" at bounding box center [444, 139] width 13 height 13
click at [509, 142] on span "format_align_justify" at bounding box center [510, 139] width 13 height 13
click at [445, 138] on span "format_align_left" at bounding box center [444, 139] width 13 height 13
click at [415, 89] on div at bounding box center [407, 93] width 20 height 20
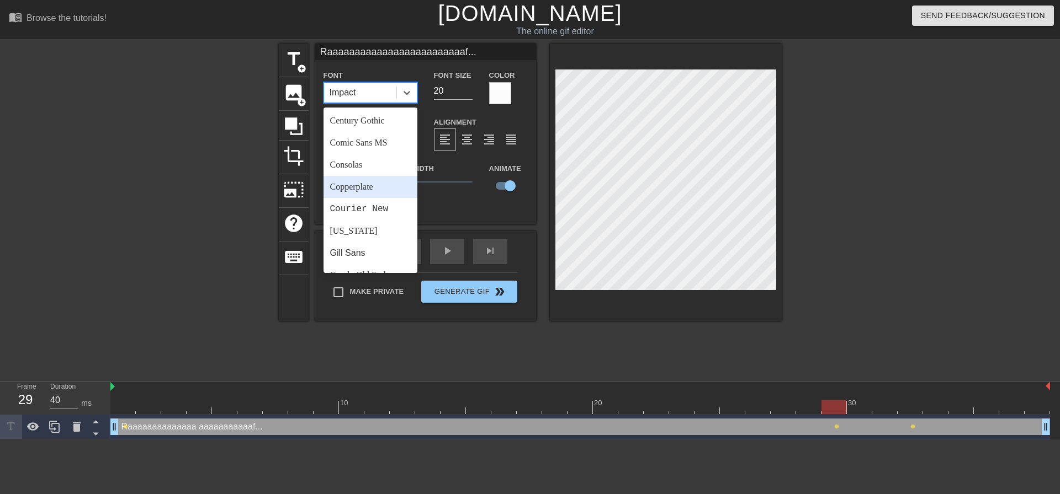
scroll to position [166, 0]
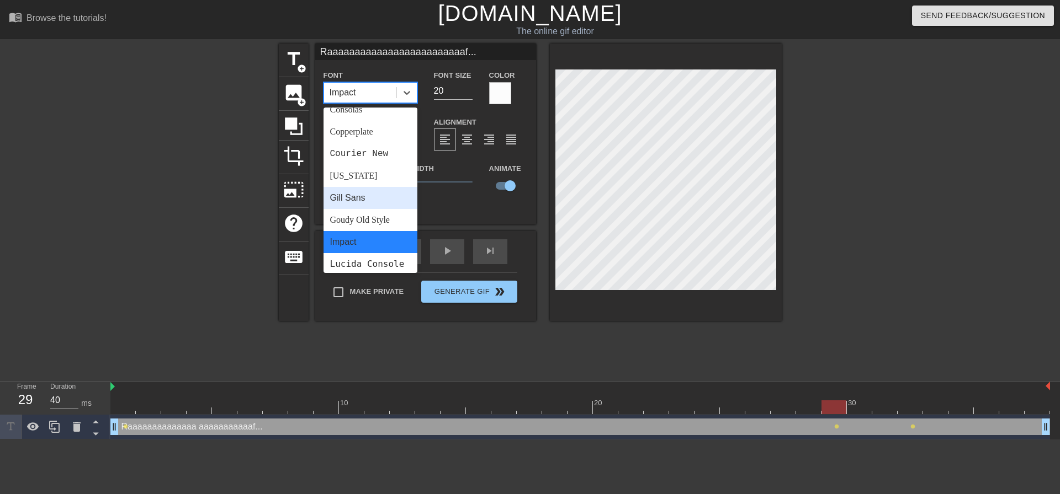
click at [372, 196] on div "Gill Sans" at bounding box center [370, 198] width 94 height 22
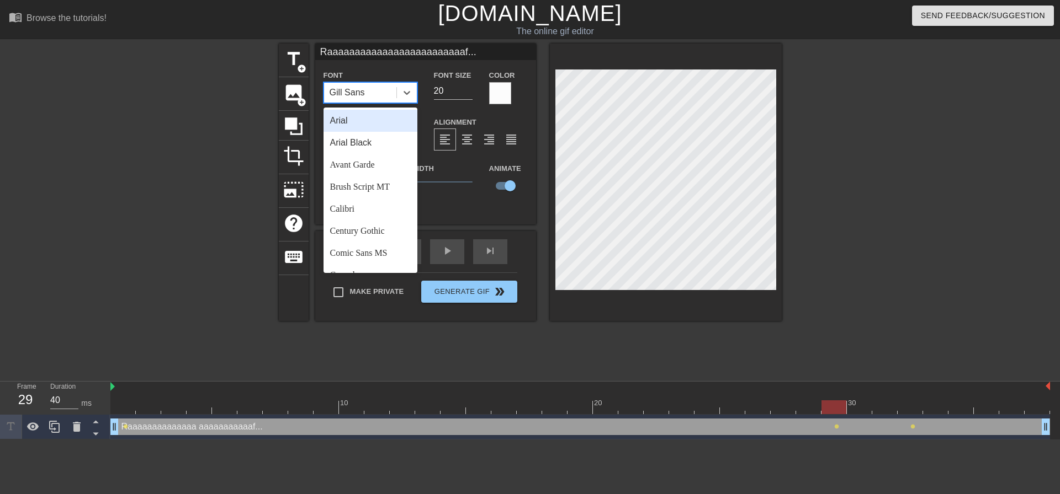
click at [369, 94] on div "Gill Sans" at bounding box center [360, 93] width 72 height 20
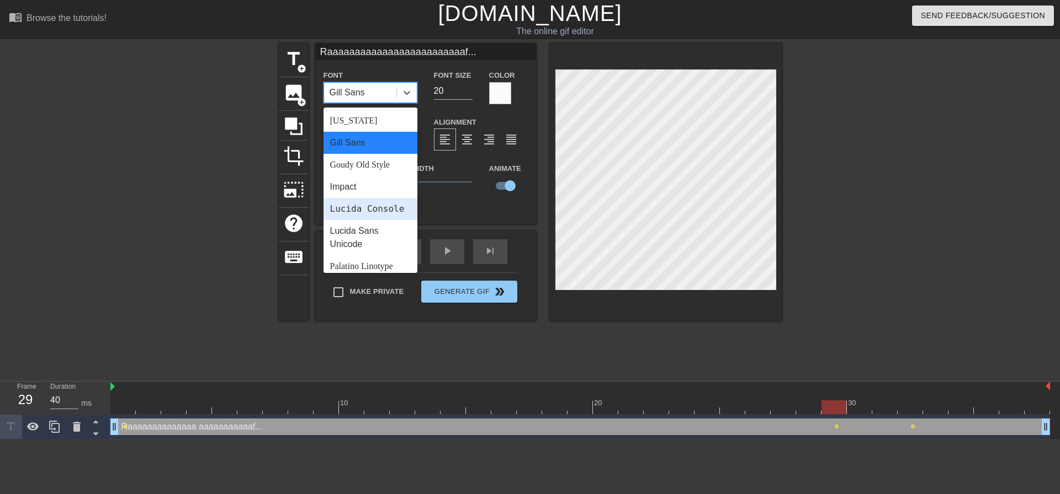
scroll to position [395, 0]
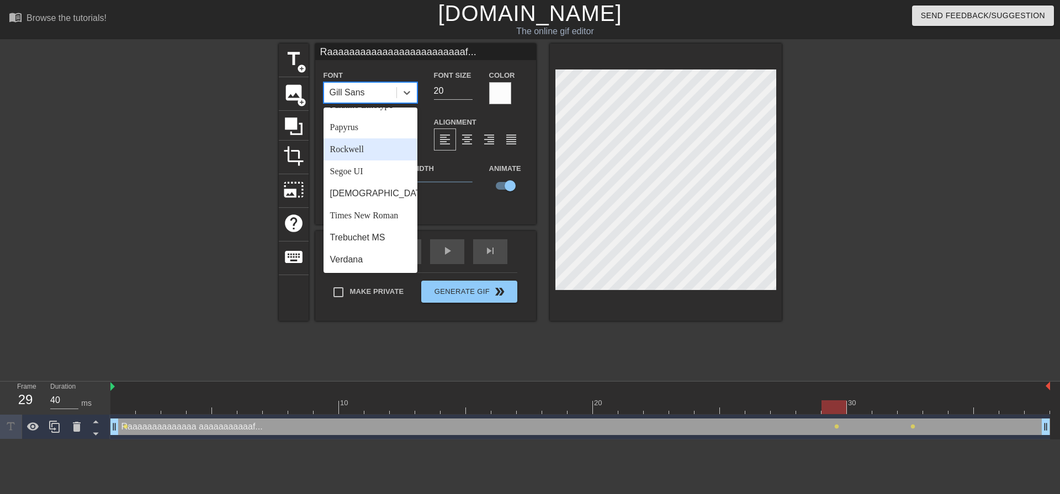
click at [373, 152] on div "Rockwell" at bounding box center [370, 150] width 94 height 22
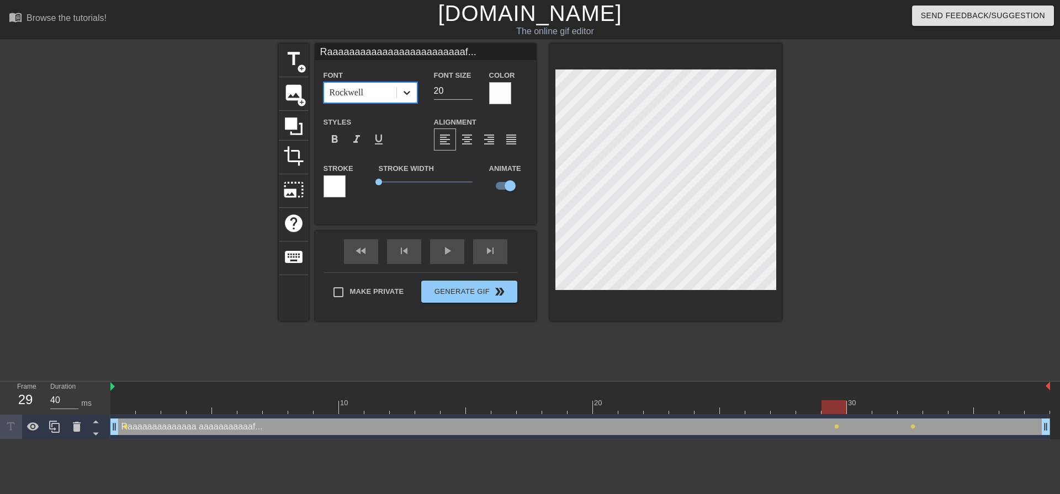
click at [405, 94] on icon at bounding box center [406, 92] width 11 height 11
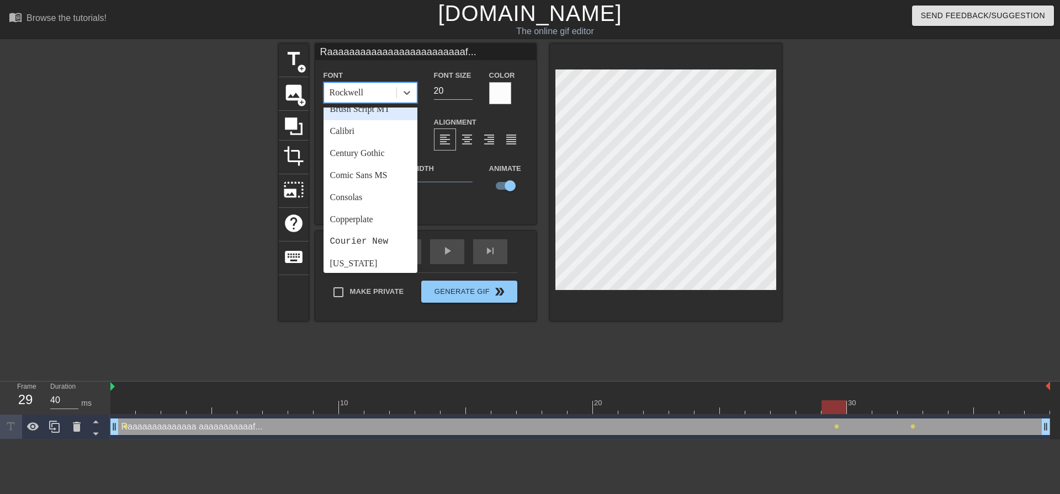
scroll to position [166, 0]
click at [375, 219] on div "Goudy Old Style" at bounding box center [370, 220] width 94 height 22
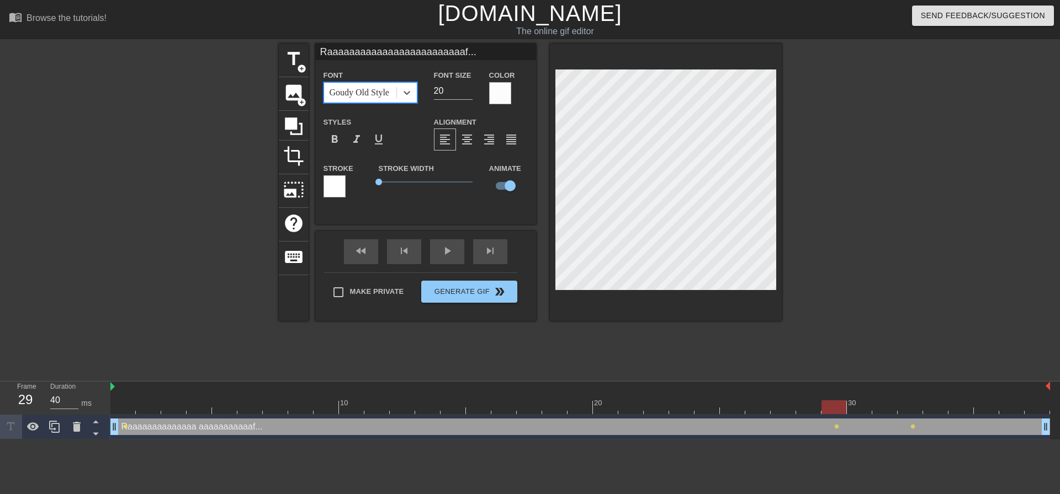
click at [337, 187] on div at bounding box center [334, 186] width 22 height 22
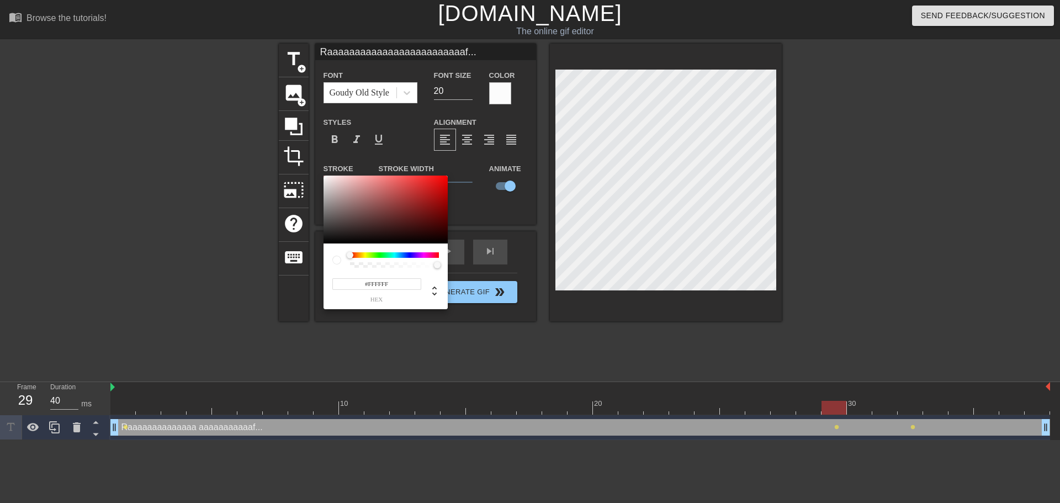
type input "Raaaaaaaaaaaaaaaaaaaaaaaaaf..."
type input "#D9BBBB"
type input "Raaaaaaaaaaaaaaaaaaaaaaaaaf..."
type input "#C0A5A5"
type input "Raaaaaaaaaaaaaaaaaaaaaaaaaf..."
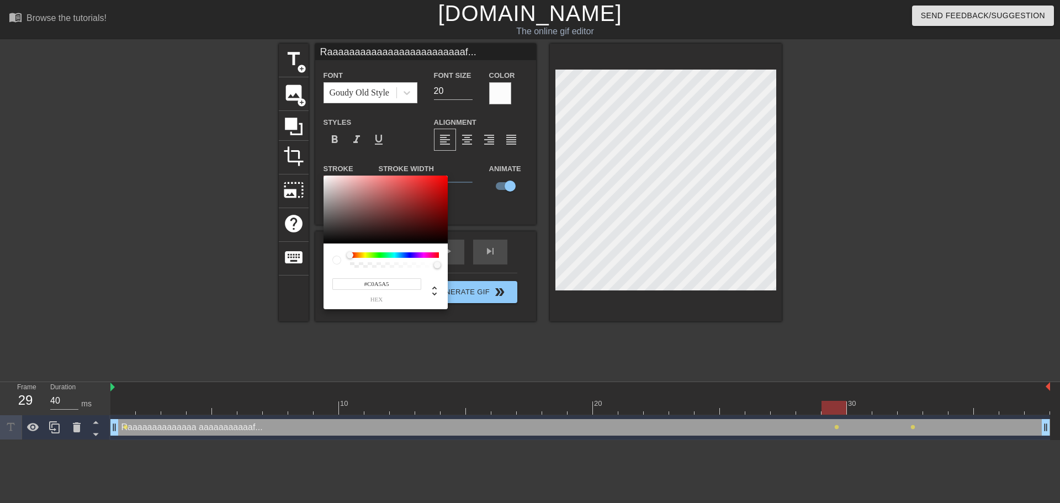
type input "#6C5F5F"
type input "Raaaaaaaaaaaaaaaaaaaaaaaaaf..."
type input "#363232"
type input "Raaaaaaaaaaaaaaaaaaaaaaaaaf..."
type input "#242222"
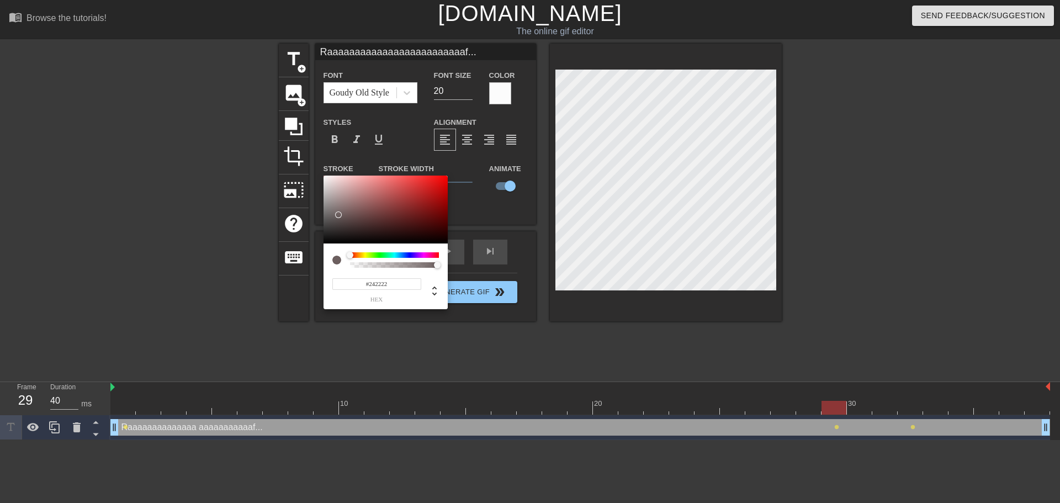
type input "Raaaaaaaaaaaaaaaaaaaaaaaaaf..."
type input "#1F1E1E"
type input "Raaaaaaaaaaaaaaaaaaaaaaaaaf..."
type input "#1B1B1B"
type input "Raaaaaaaaaaaaaaaaaaaaaaaaaf..."
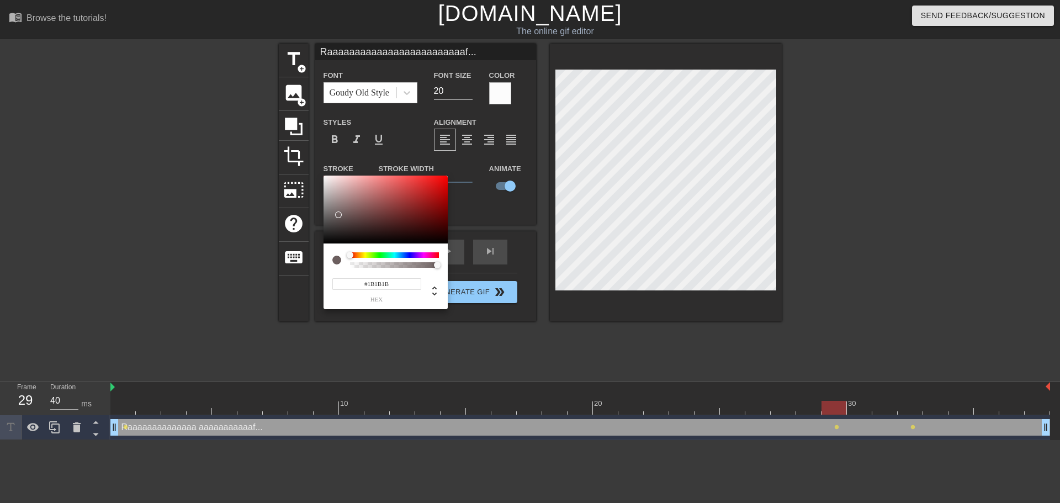
type input "#191919"
type input "Raaaaaaaaaaaaaaaaaaaaaaaaaf..."
type input "#171212"
type input "Raaaaaaaaaaaaaaaaaaaaaaaaaf..."
type input "#191414"
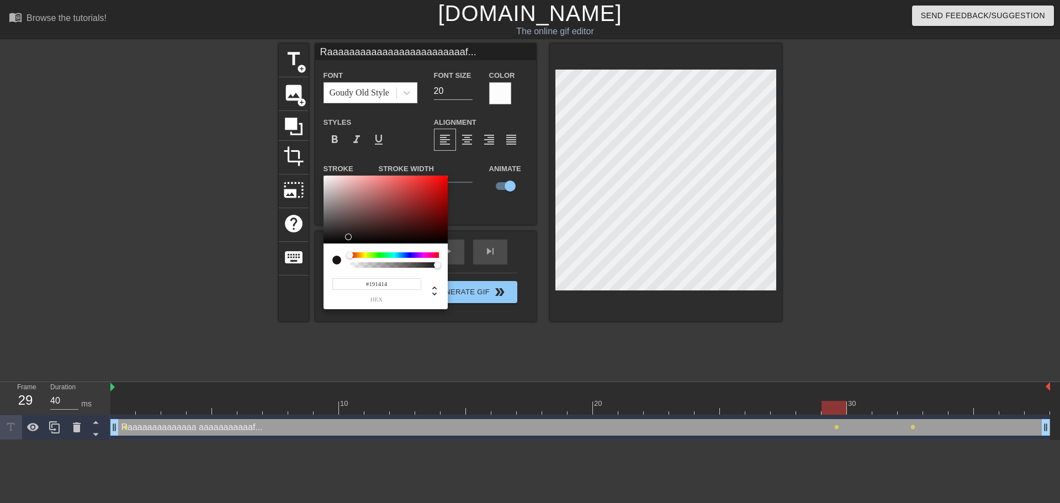
type input "Raaaaaaaaaaaaaaaaaaaaaaaaaf..."
type input "#4D3C3C"
type input "Raaaaaaaaaaaaaaaaaaaaaaaaaf..."
type input "#A98484"
type input "Raaaaaaaaaaaaaaaaaaaaaaaaaf..."
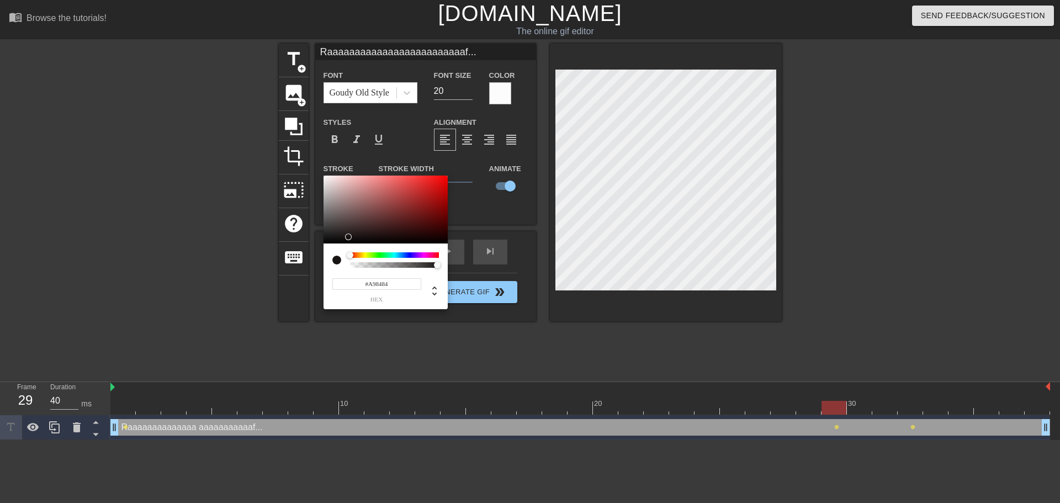
type input "#DBDBDB"
type input "Raaaaaaaaaaaaaaaaaaaaaaaaaf..."
type input "#F4F4F4"
type input "Raaaaaaaaaaaaaaaaaaaaaaaaaf..."
type input "#F6F6F6"
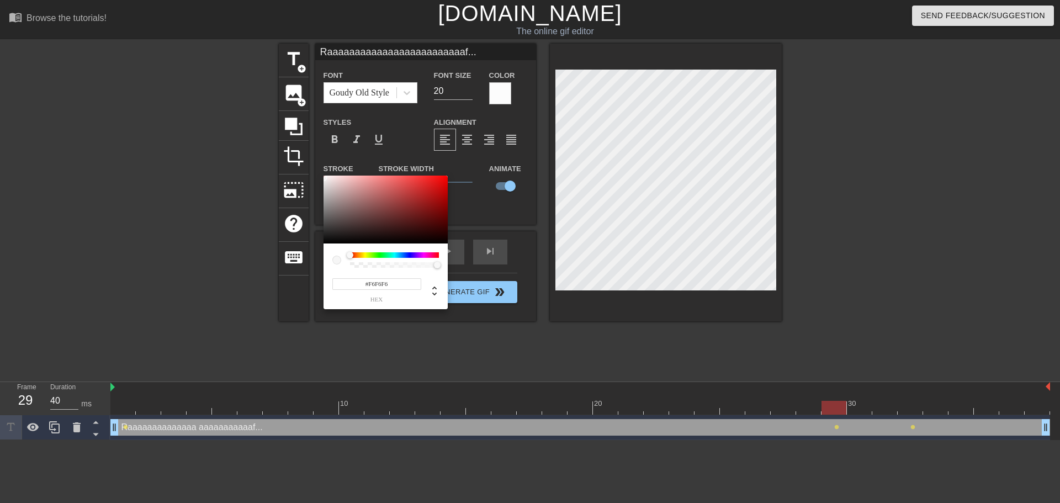
type input "Raaaaaaaaaaaaaaaaaaaaaaaaaf..."
type input "#F2F2F2"
type input "Raaaaaaaaaaaaaaaaaaaaaaaaaf..."
type input "#D3D3D3"
type input "Raaaaaaaaaaaaaaaaaaaaaaaaaf..."
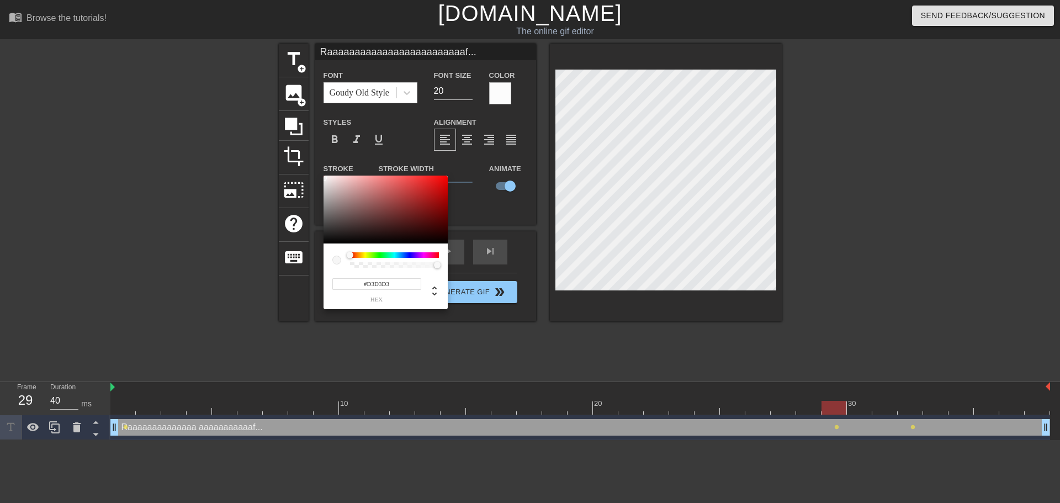
type input "#575757"
type input "Raaaaaaaaaaaaaaaaaaaaaaaaaf..."
type input "#111111"
drag, startPoint x: 341, startPoint y: 185, endPoint x: 309, endPoint y: 256, distance: 77.6
click at [309, 256] on div "#000000 hex" at bounding box center [530, 251] width 1060 height 503
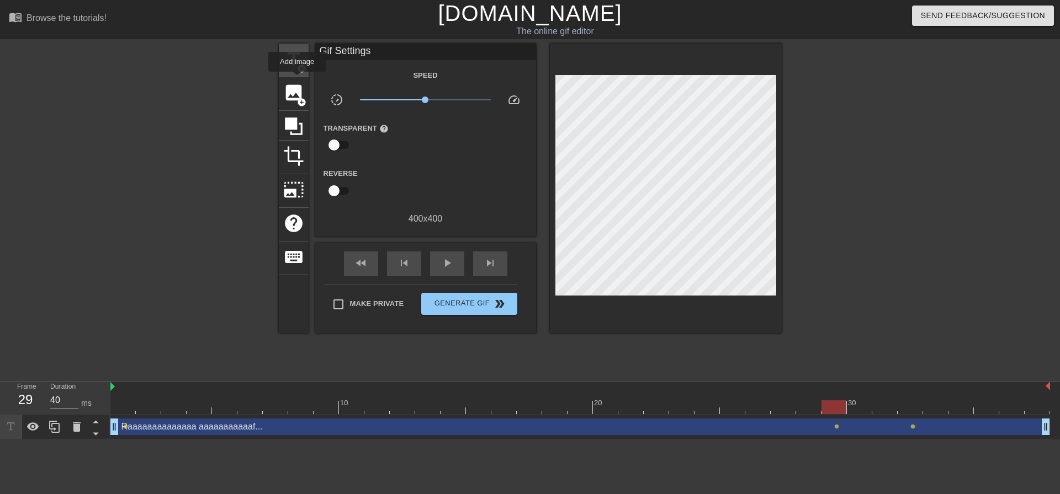
click at [299, 70] on span "add_circle" at bounding box center [301, 68] width 9 height 9
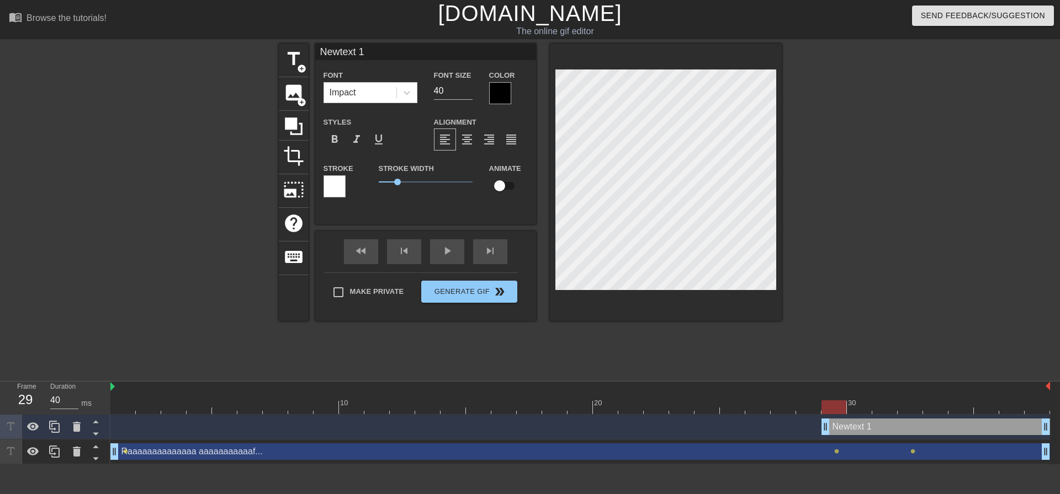
scroll to position [2, 3]
click at [857, 182] on div at bounding box center [878, 209] width 166 height 331
click at [33, 425] on icon at bounding box center [33, 427] width 12 height 8
click at [33, 425] on icon at bounding box center [33, 427] width 12 height 10
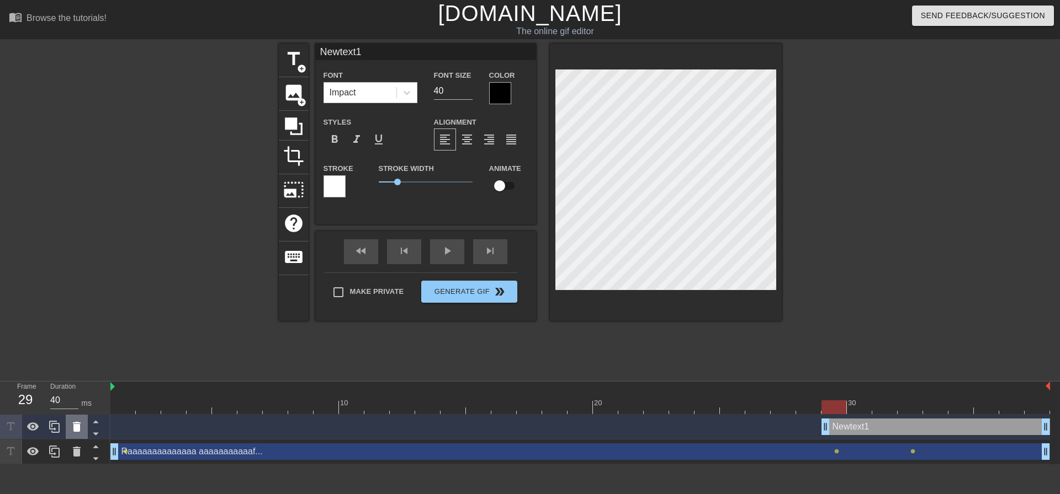
click at [76, 426] on icon at bounding box center [77, 427] width 8 height 10
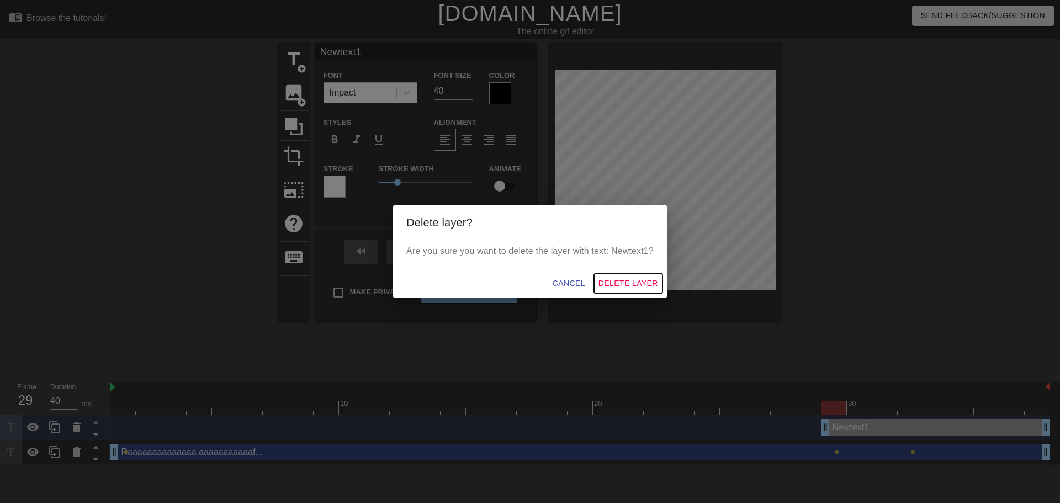
click at [607, 283] on span "Delete Layer" at bounding box center [628, 283] width 60 height 14
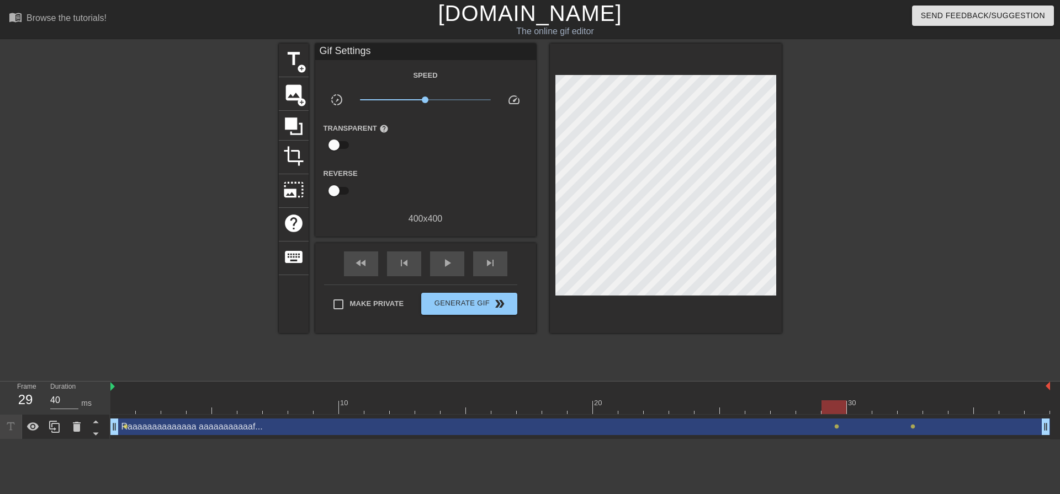
click at [300, 424] on div "Raaaaaaaaaaaaaa aaaaaaaaaaaf... drag_handle drag_handle" at bounding box center [579, 427] width 939 height 17
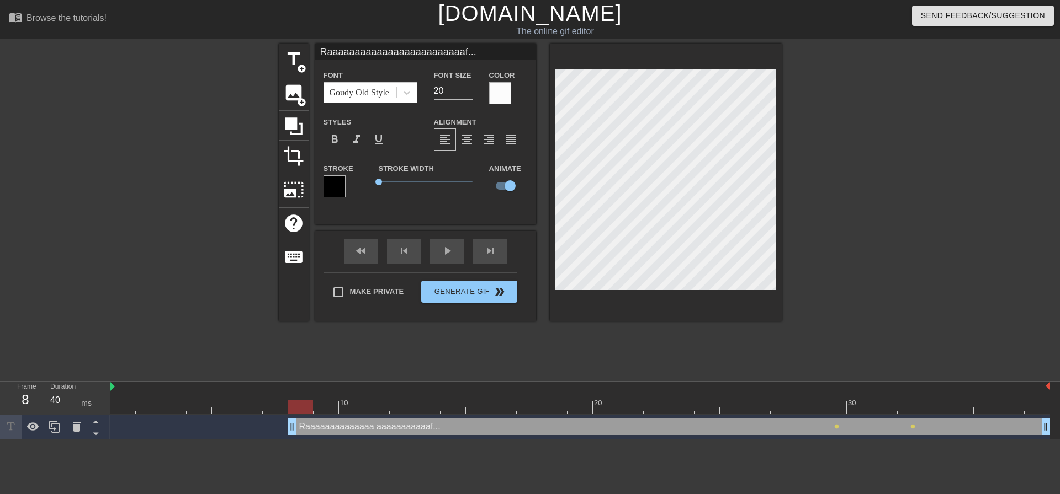
drag, startPoint x: 126, startPoint y: 427, endPoint x: 284, endPoint y: 423, distance: 157.9
click at [284, 423] on div "Raaaaaaaaaaaaaa aaaaaaaaaaaf... drag_handle drag_handle lens lens" at bounding box center [579, 427] width 939 height 17
click at [131, 432] on div "Raaaaaaaaaaaaaa aaaaaaaaaaaf... drag_handle drag_handle lens lens" at bounding box center [579, 427] width 939 height 17
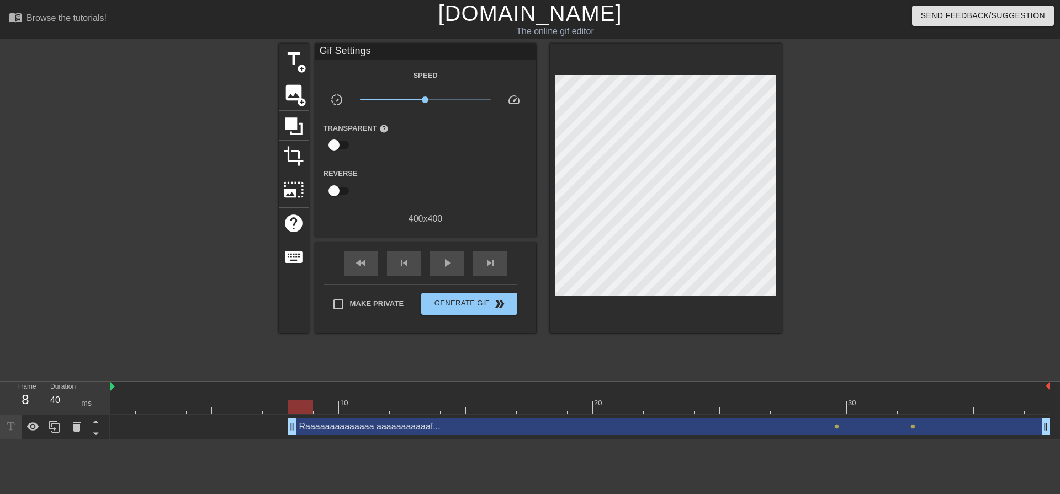
click at [121, 428] on div "Raaaaaaaaaaaaaa aaaaaaaaaaaf... drag_handle drag_handle lens lens" at bounding box center [579, 427] width 939 height 17
click at [424, 265] on div "fast_rewind skip_previous play_arrow skip_next" at bounding box center [426, 263] width 180 height 41
click at [436, 264] on div "play_arrow" at bounding box center [447, 264] width 34 height 25
click at [436, 264] on div "pause" at bounding box center [447, 264] width 34 height 25
click at [363, 430] on div "Raaaaaaaaaaaaaa aaaaaaaaaaaf... drag_handle drag_handle" at bounding box center [669, 427] width 762 height 17
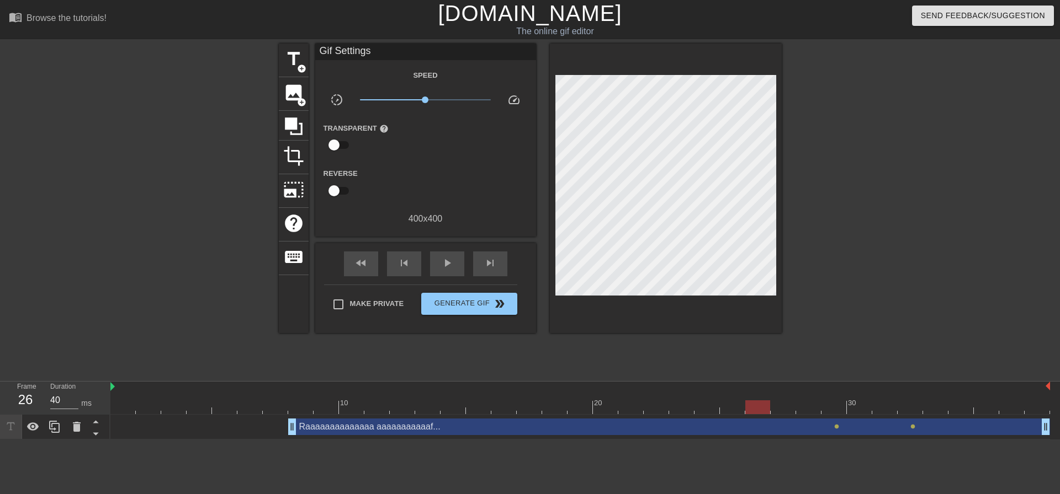
drag, startPoint x: 835, startPoint y: 428, endPoint x: 778, endPoint y: 429, distance: 56.8
click at [778, 429] on div "Raaaaaaaaaaaaaa aaaaaaaaaaaf... drag_handle drag_handle lens lens" at bounding box center [579, 427] width 939 height 17
drag, startPoint x: 837, startPoint y: 428, endPoint x: 750, endPoint y: 428, distance: 87.2
click at [750, 428] on div "Raaaaaaaaaaaaaa aaaaaaaaaaaf... drag_handle drag_handle lens lens" at bounding box center [579, 427] width 939 height 17
drag, startPoint x: 726, startPoint y: 426, endPoint x: 668, endPoint y: 424, distance: 58.0
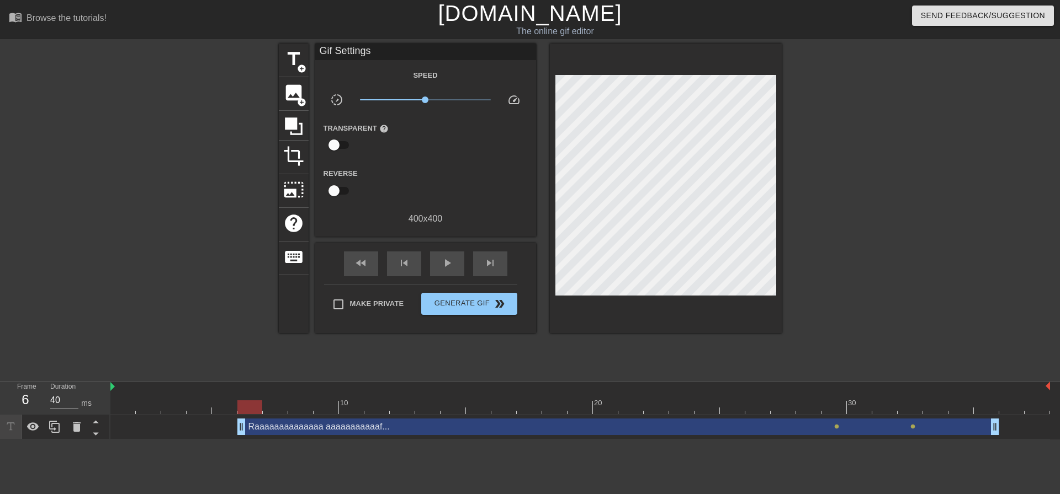
click at [668, 424] on div "Raaaaaaaaaaaaaa aaaaaaaaaaaf... drag_handle drag_handle" at bounding box center [618, 427] width 762 height 17
click at [449, 257] on span "play_arrow" at bounding box center [446, 263] width 13 height 13
click at [449, 257] on span "pause" at bounding box center [446, 263] width 13 height 13
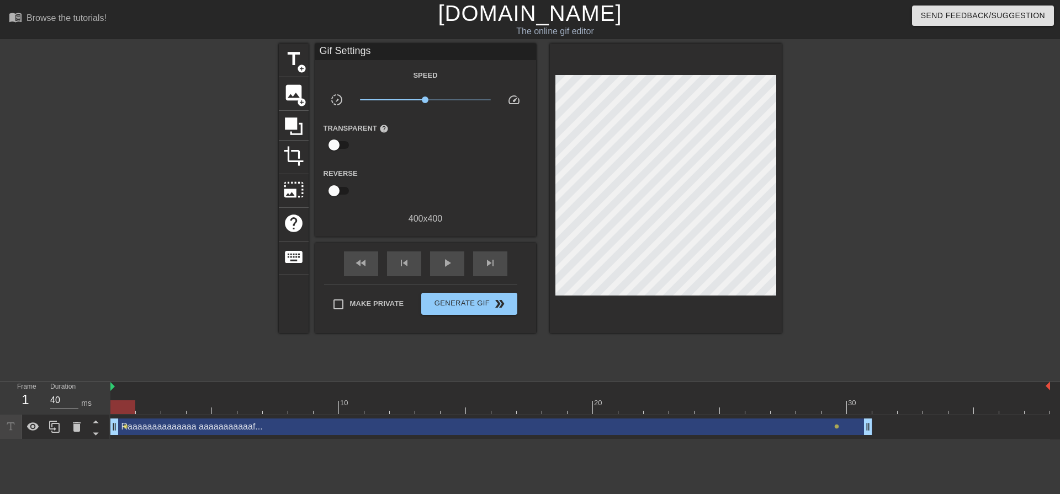
drag, startPoint x: 469, startPoint y: 426, endPoint x: 310, endPoint y: 420, distance: 159.0
click at [310, 420] on div "Raaaaaaaaaaaaaa aaaaaaaaaaaf... drag_handle drag_handle" at bounding box center [491, 427] width 762 height 17
